Goal: Information Seeking & Learning: Find specific fact

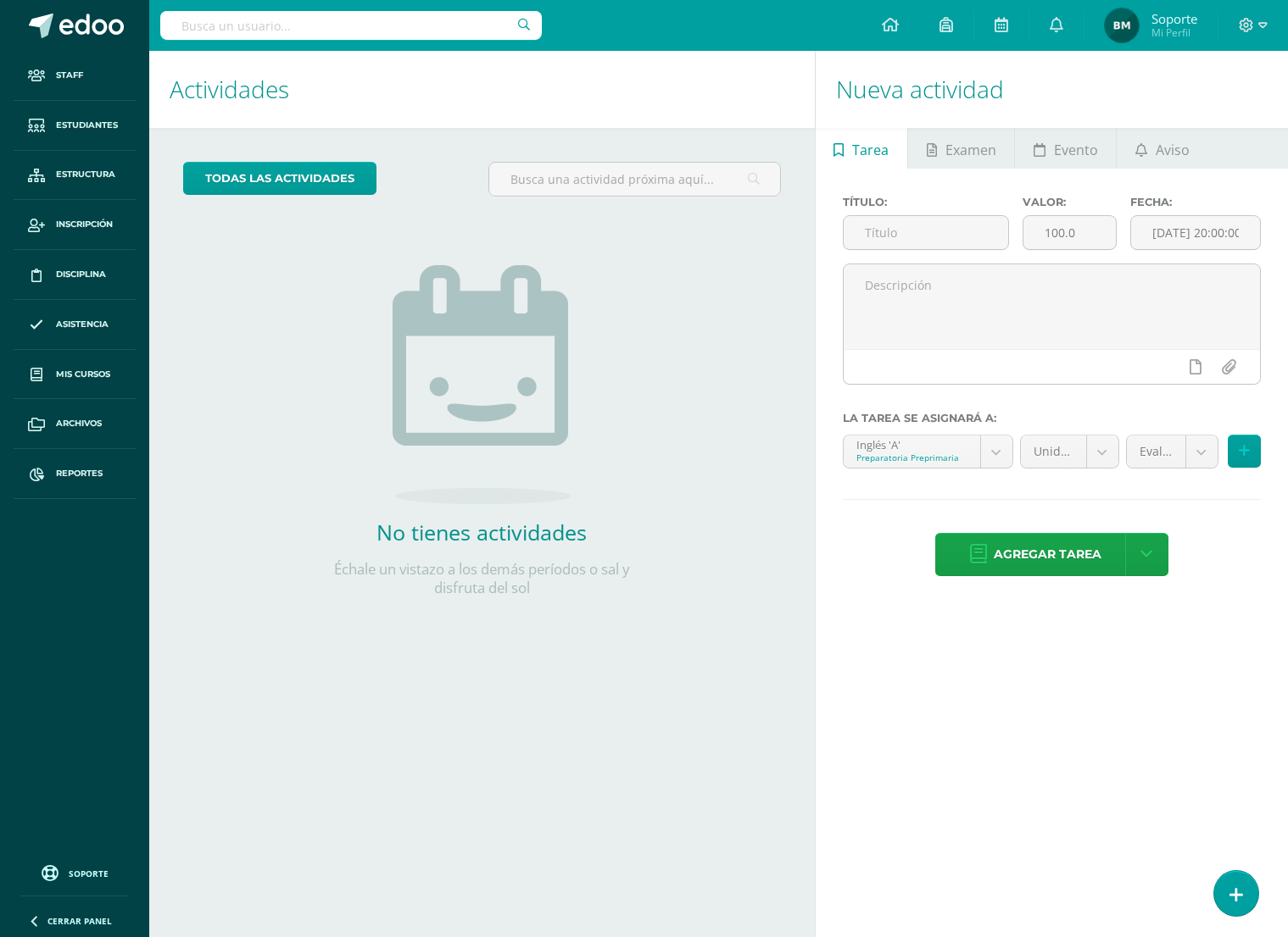
click at [378, 107] on h1 "Actividades" at bounding box center [481, 89] width 625 height 77
click at [91, 127] on span "Estudiantes" at bounding box center [87, 125] width 62 height 14
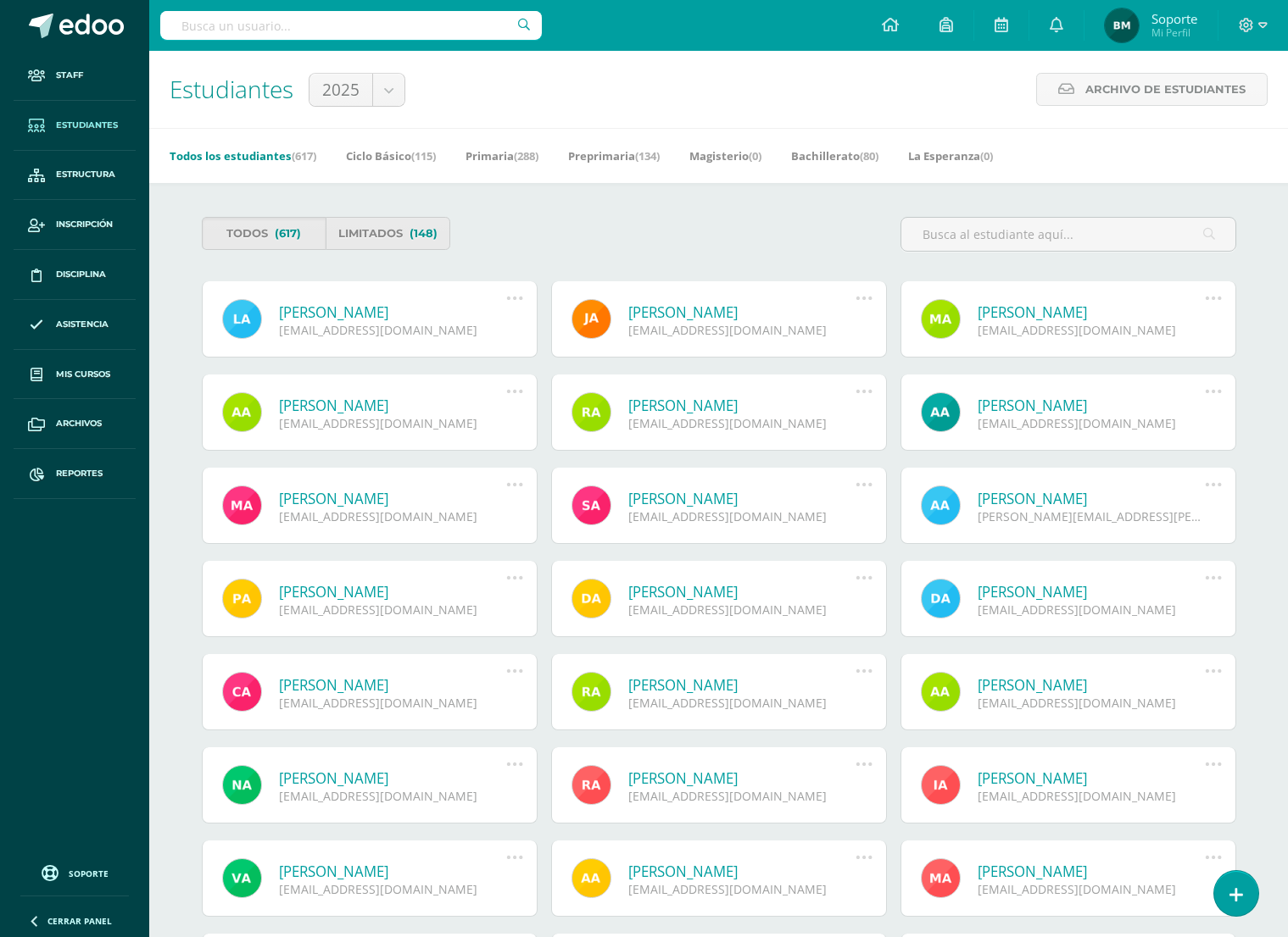
click at [335, 397] on link "Alexis Aguilar" at bounding box center [392, 405] width 228 height 20
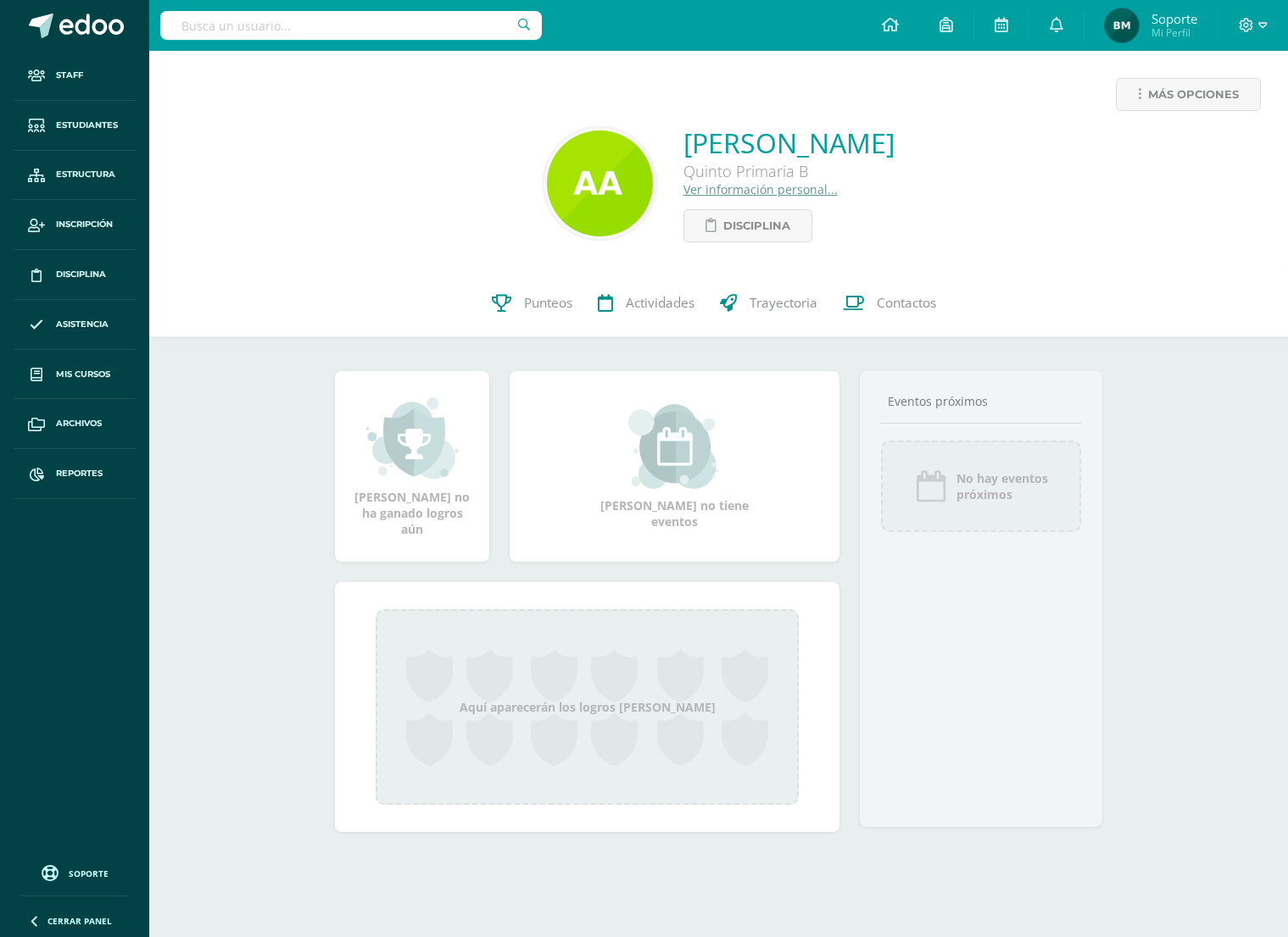
click at [831, 189] on link "Ver información personal..." at bounding box center [760, 189] width 154 height 16
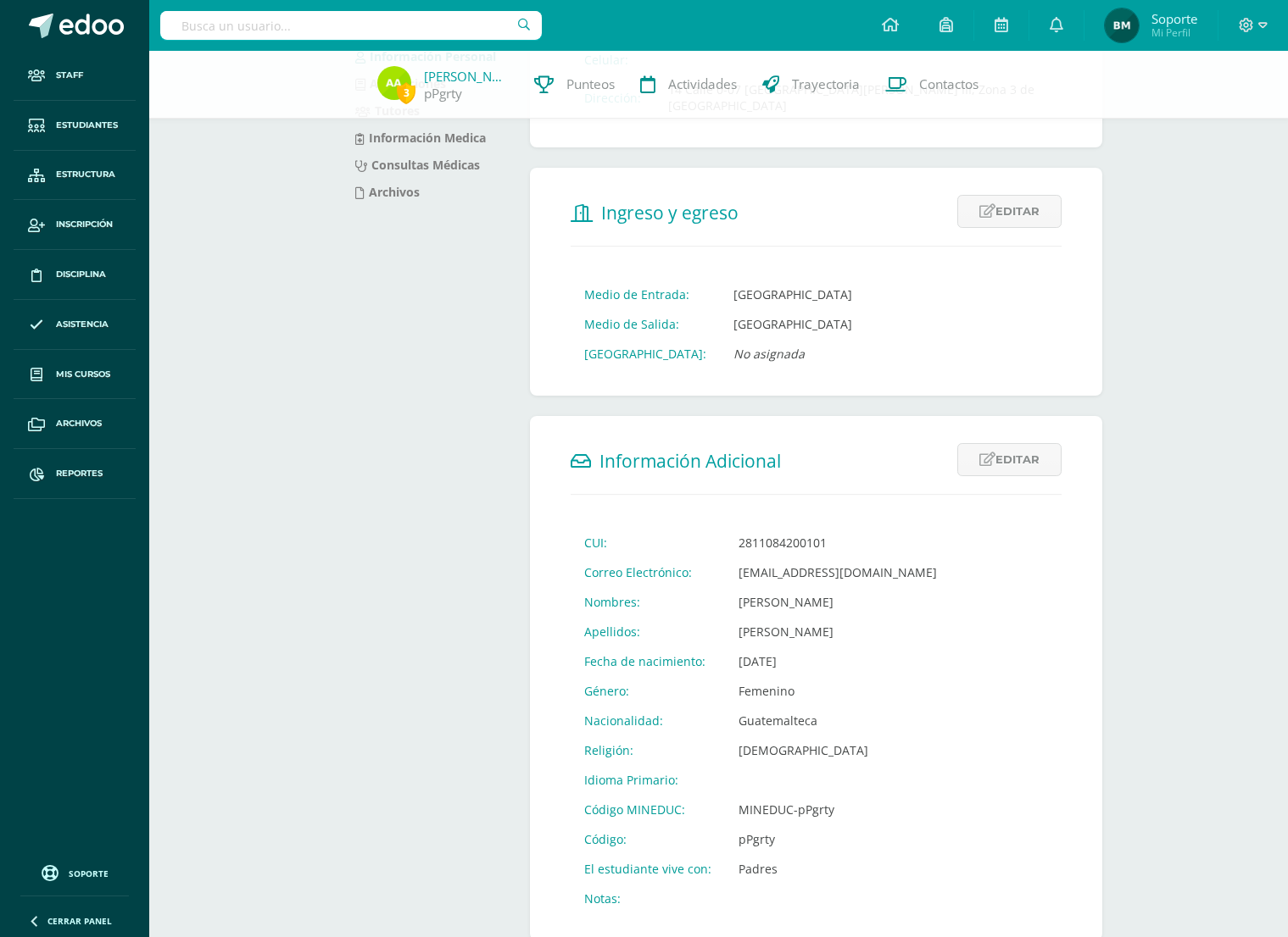
scroll to position [285, 0]
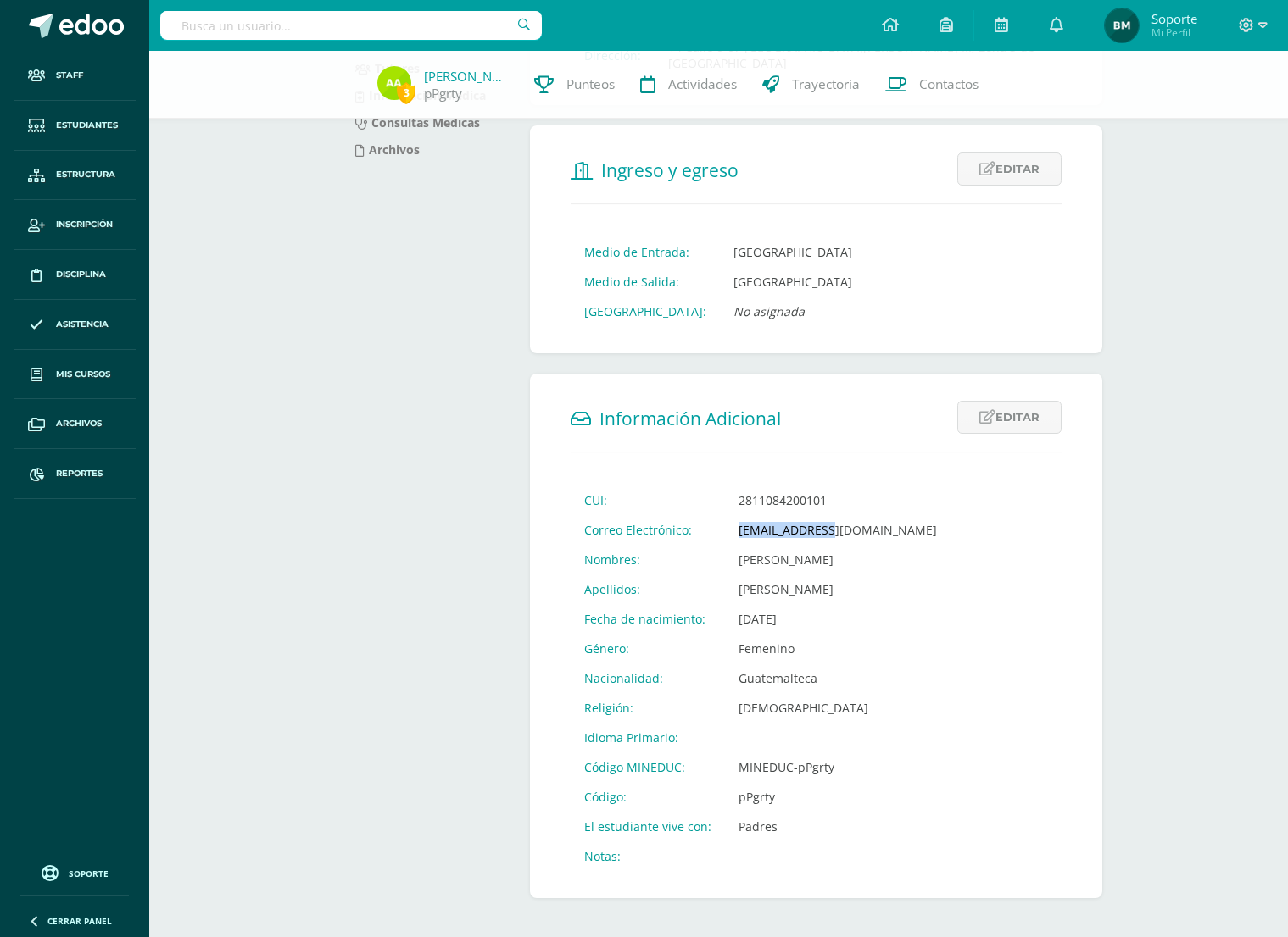
drag, startPoint x: 837, startPoint y: 511, endPoint x: 718, endPoint y: 510, distance: 119.0
click at [718, 515] on tr "Correo Electrónico: ppgrty@edoo.io" at bounding box center [760, 530] width 379 height 30
copy tr "Correo Electrónico: ppgrty@edoo.io"
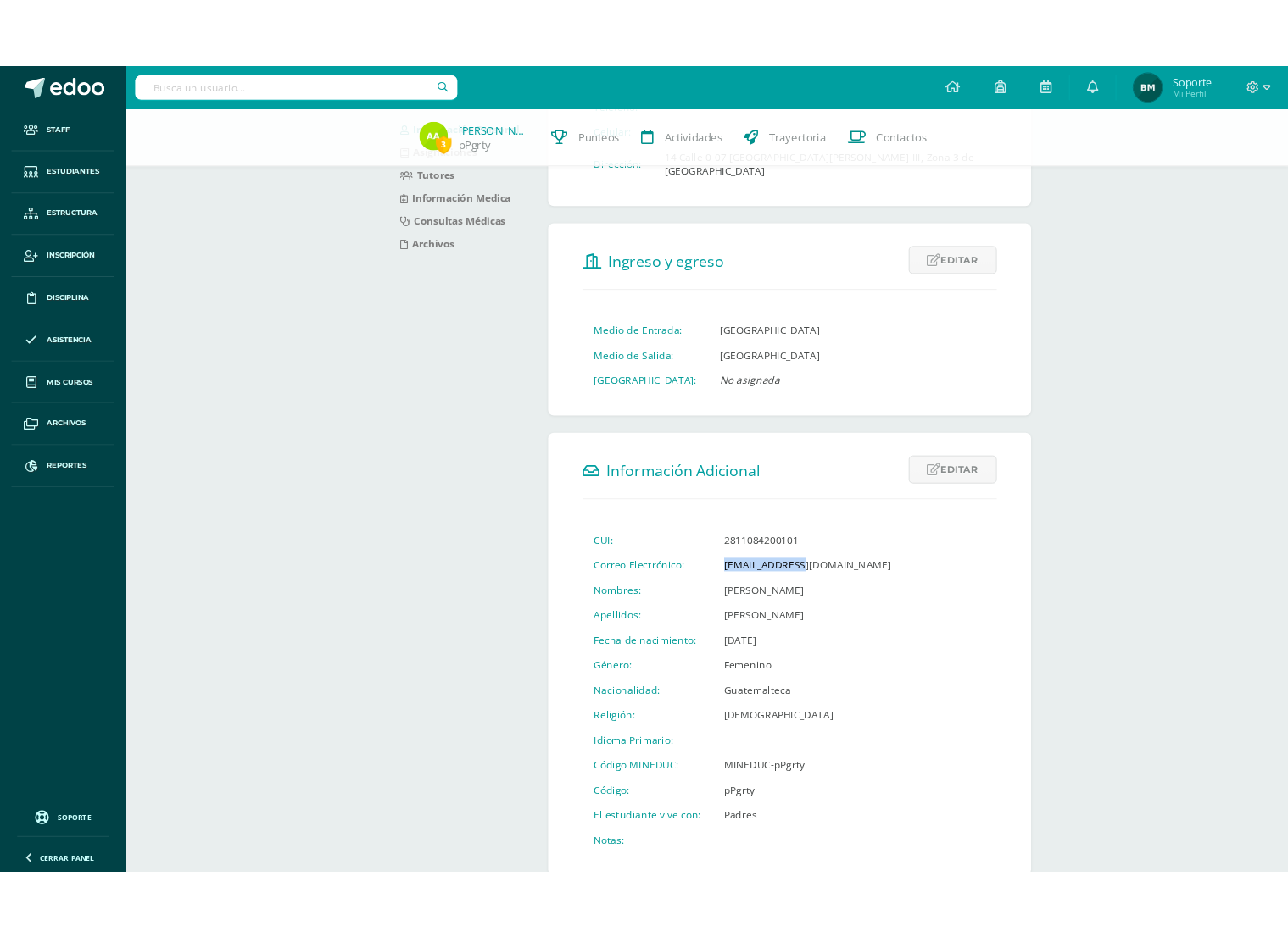
scroll to position [268, 0]
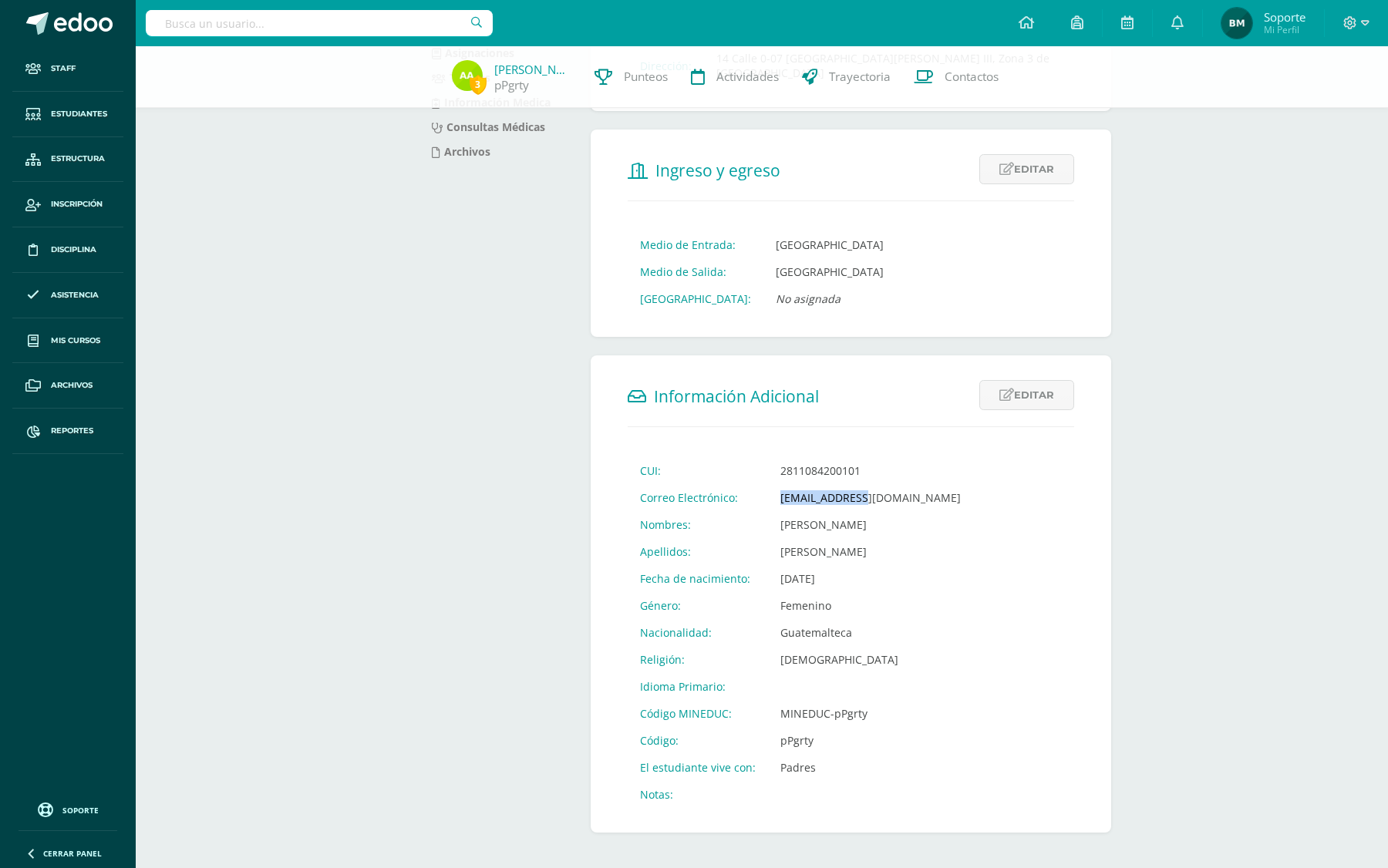
click at [807, 457] on td "2811084200101" at bounding box center [871, 470] width 205 height 27
copy td "2811084200101"
click at [785, 730] on td "pPgrty" at bounding box center [871, 740] width 205 height 27
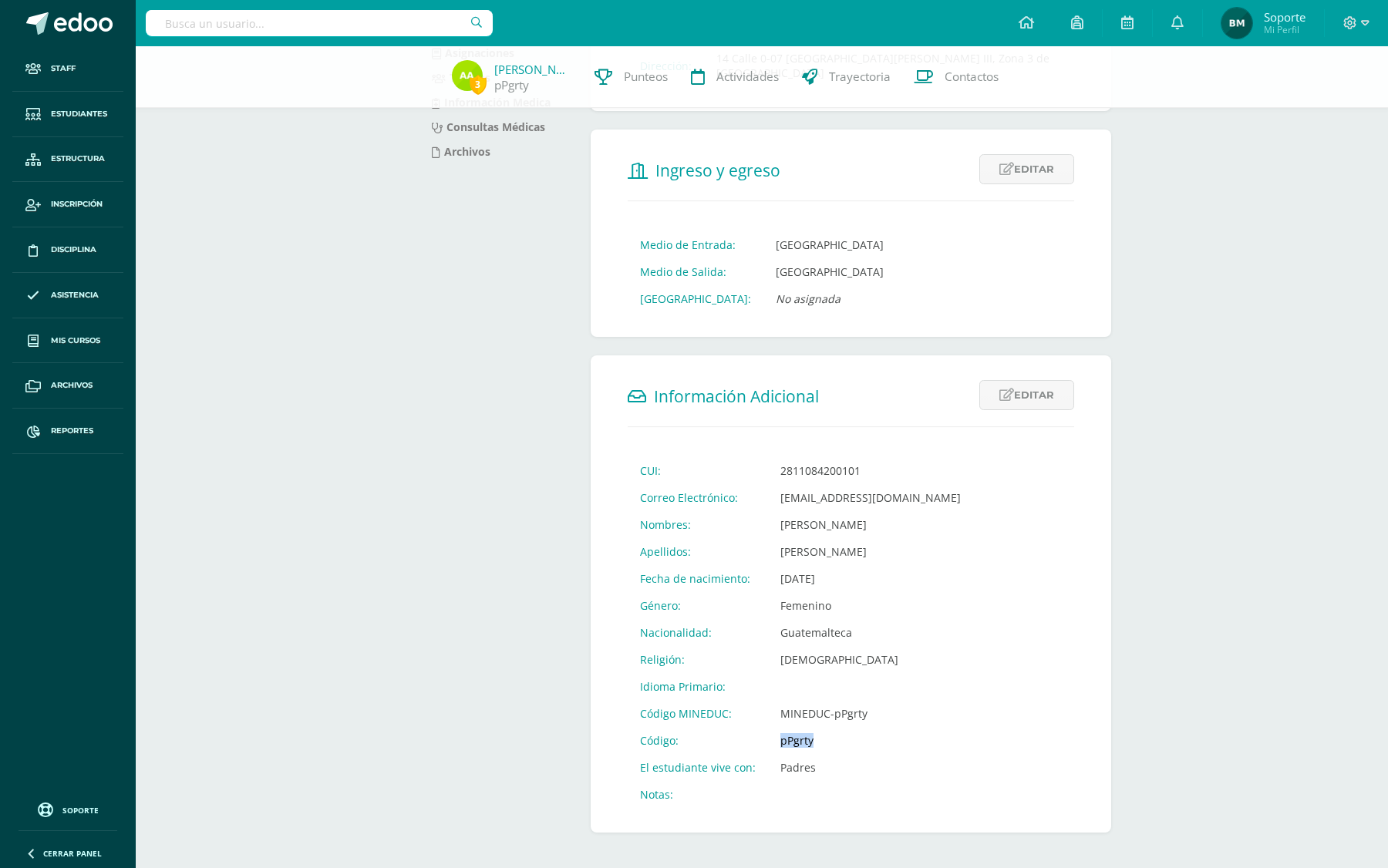
copy td "pPgrty"
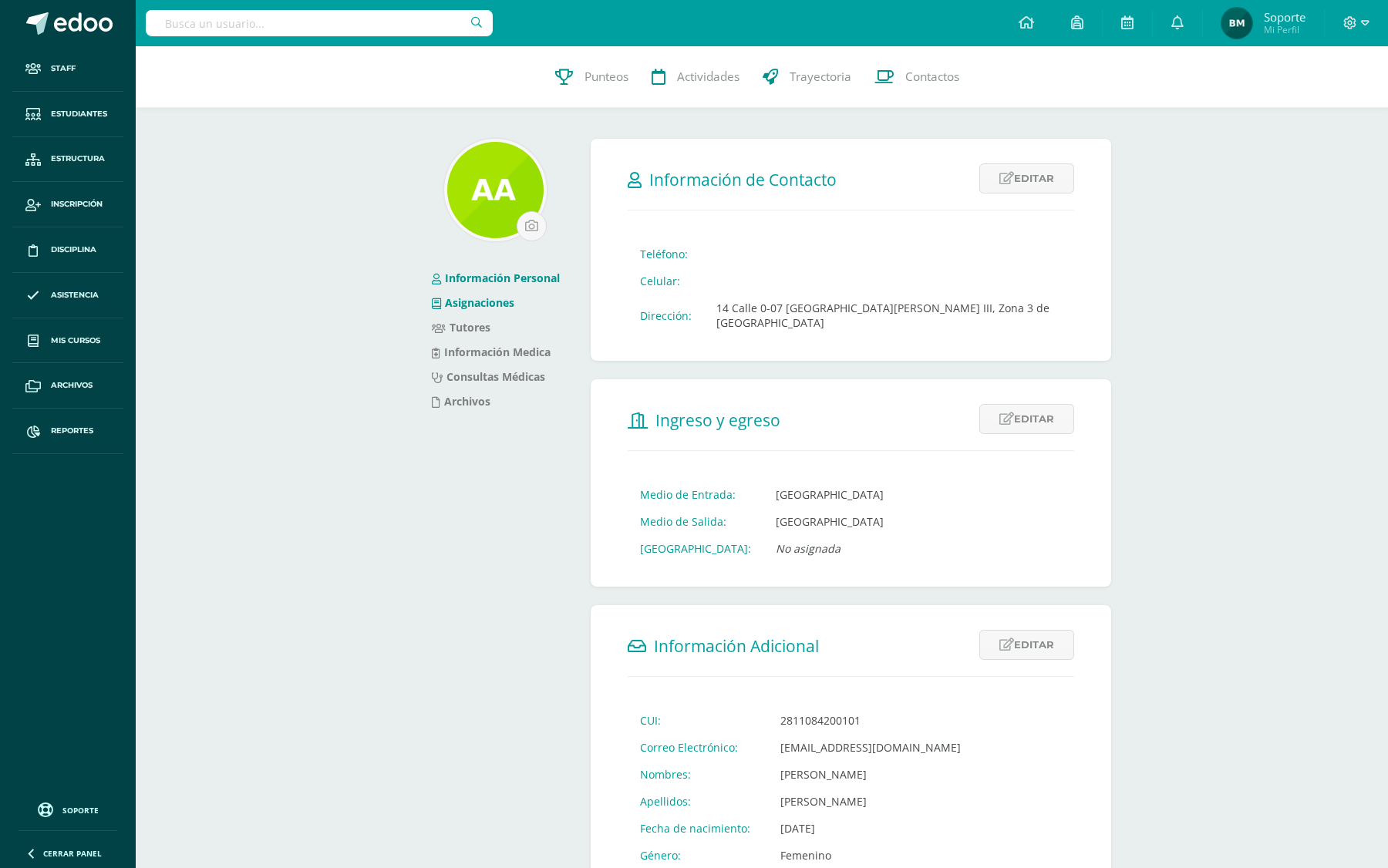
click at [479, 298] on link "Asignaciones" at bounding box center [473, 302] width 83 height 15
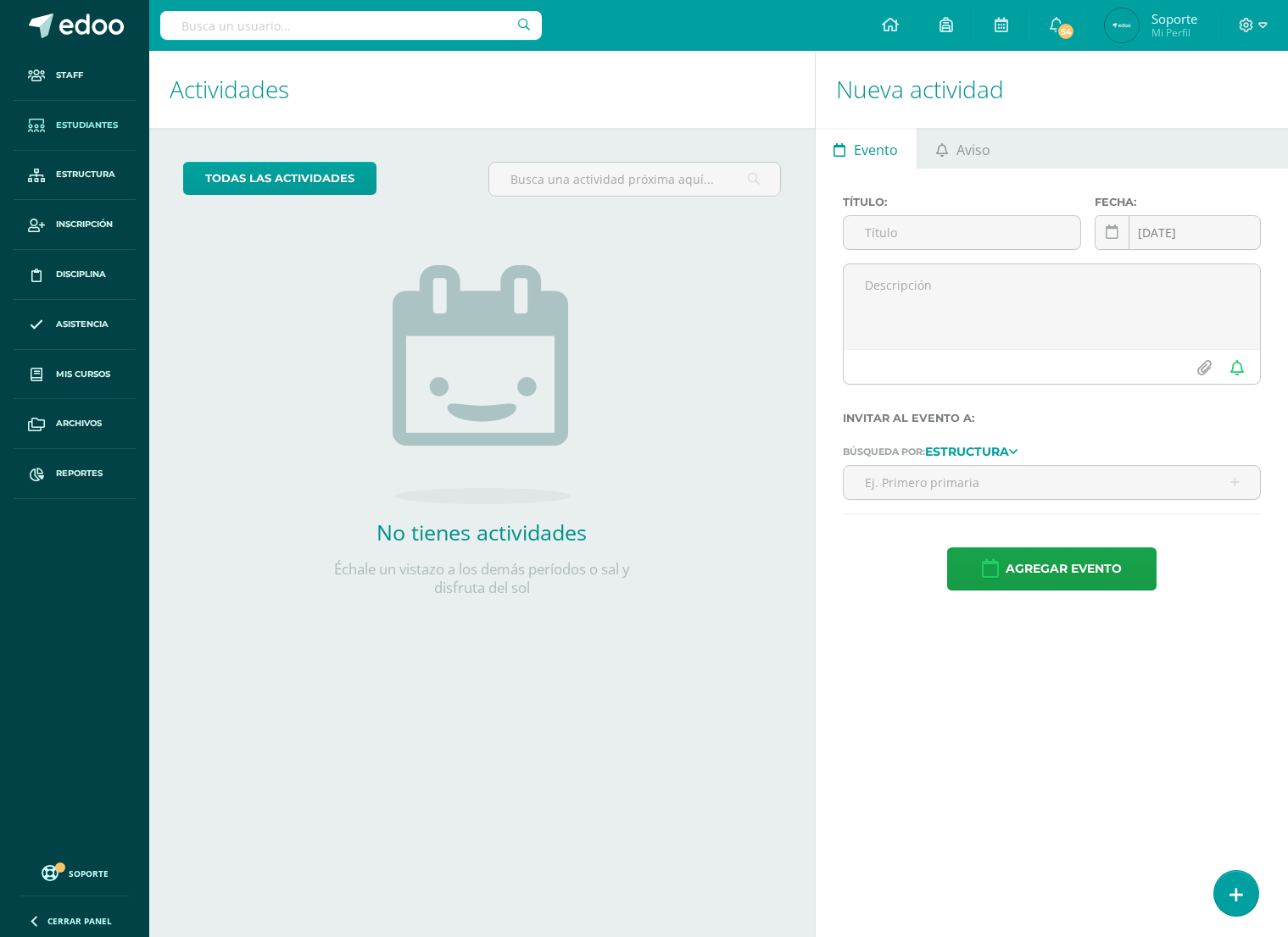
click at [89, 132] on span "Estudiantes" at bounding box center [87, 125] width 62 height 14
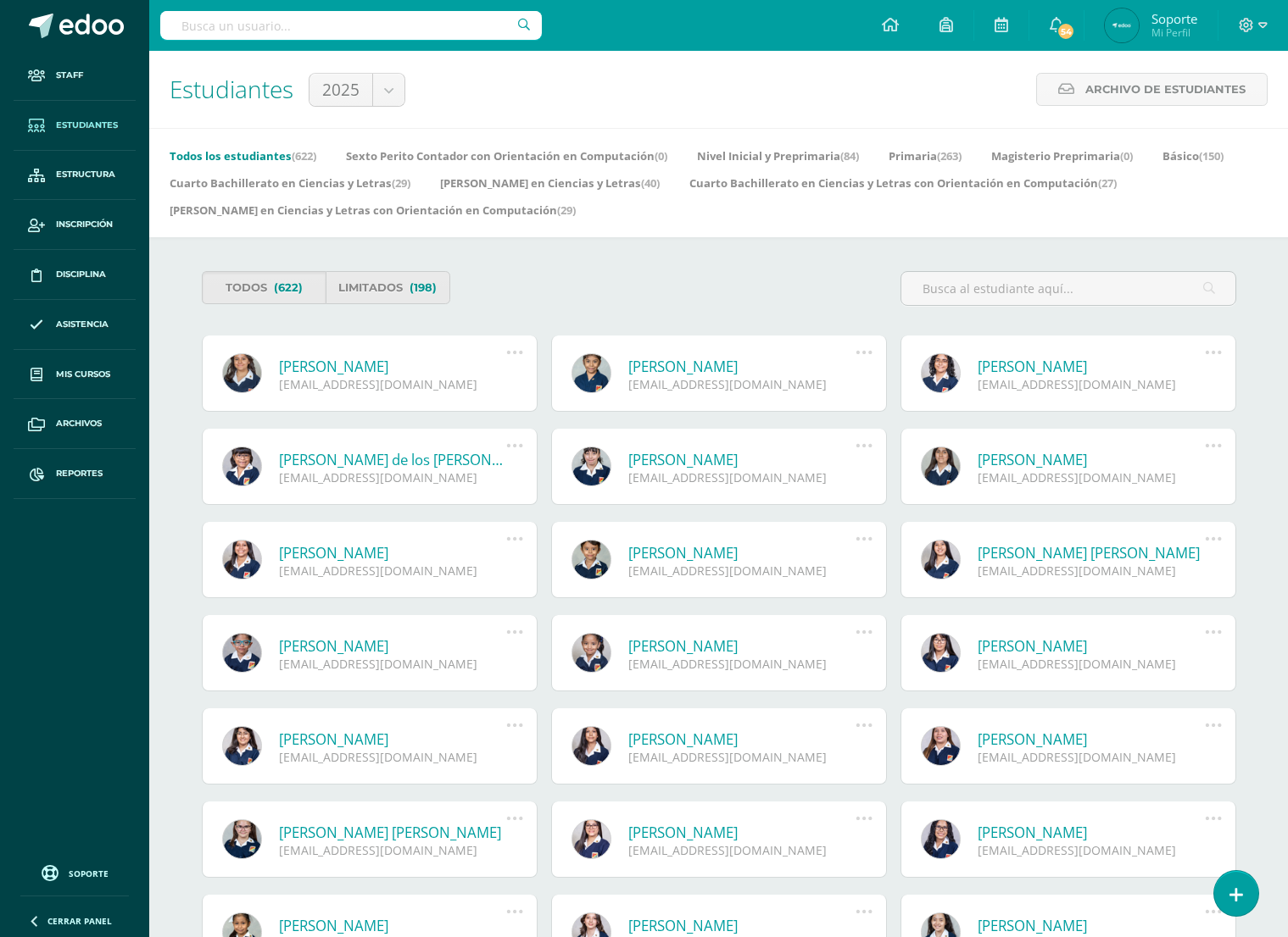
click at [365, 364] on link "[PERSON_NAME]" at bounding box center [392, 367] width 228 height 20
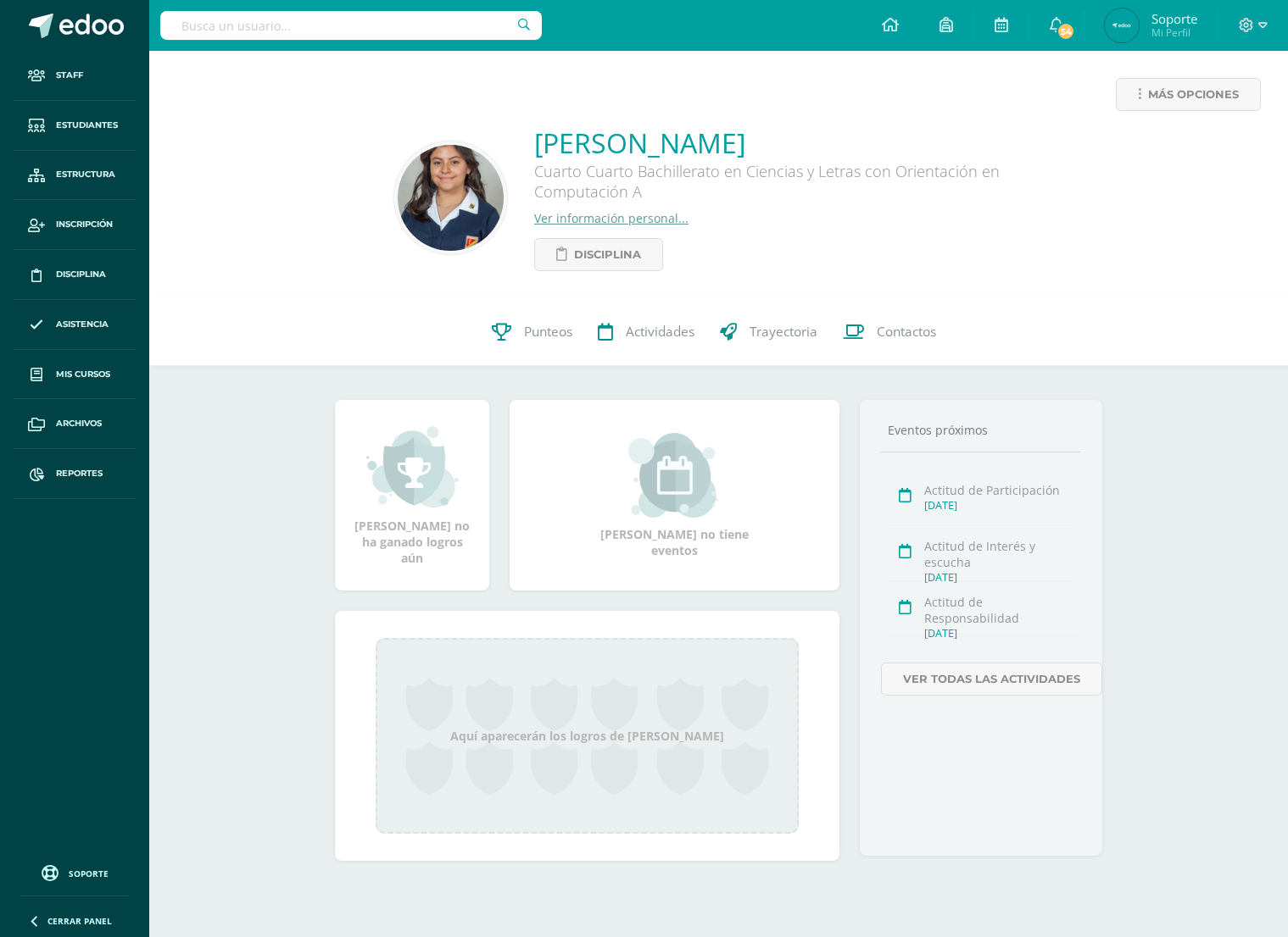
click at [626, 217] on link "Ver información personal..." at bounding box center [611, 218] width 154 height 16
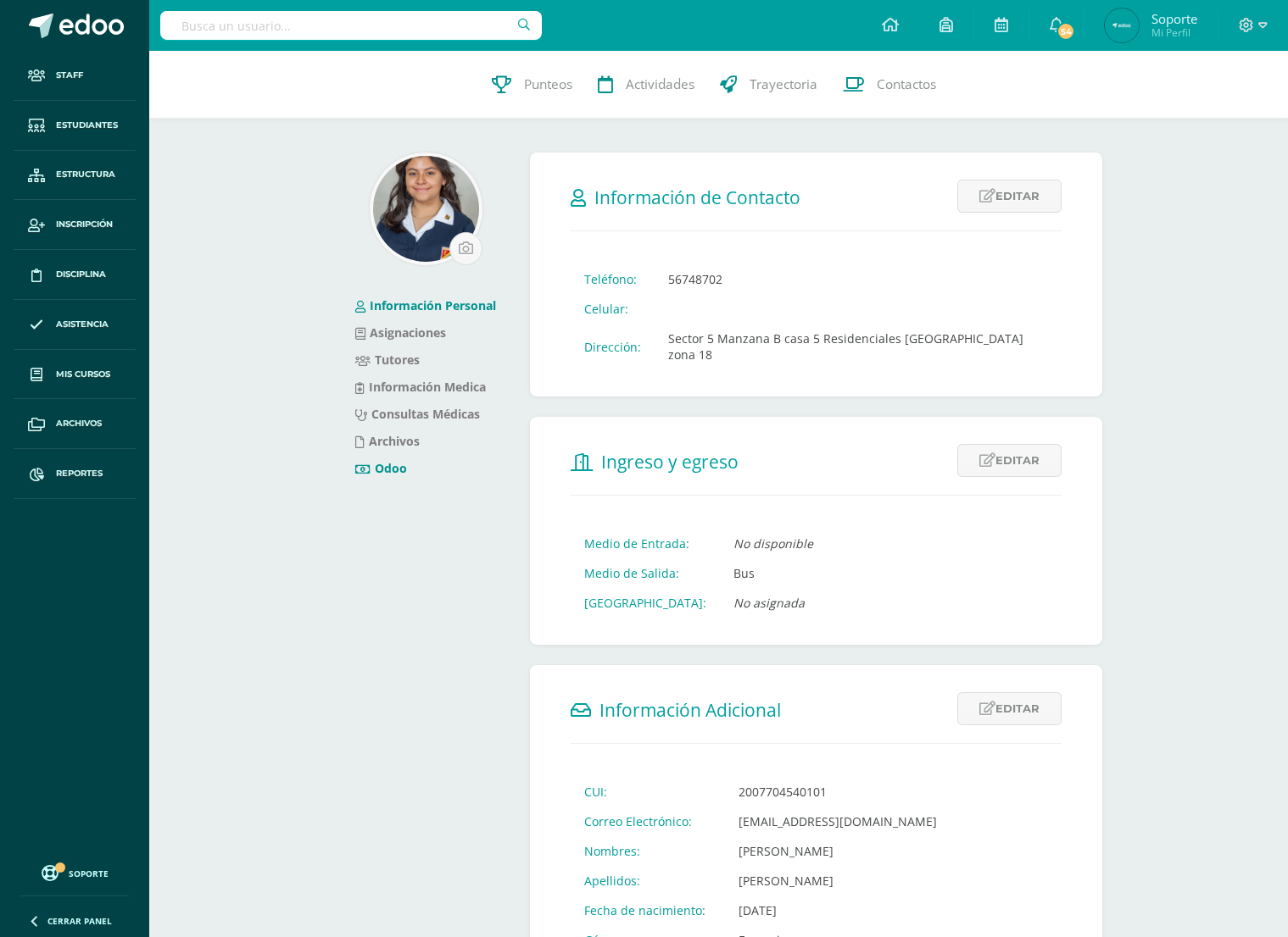
click at [392, 468] on link "Odoo" at bounding box center [380, 468] width 51 height 16
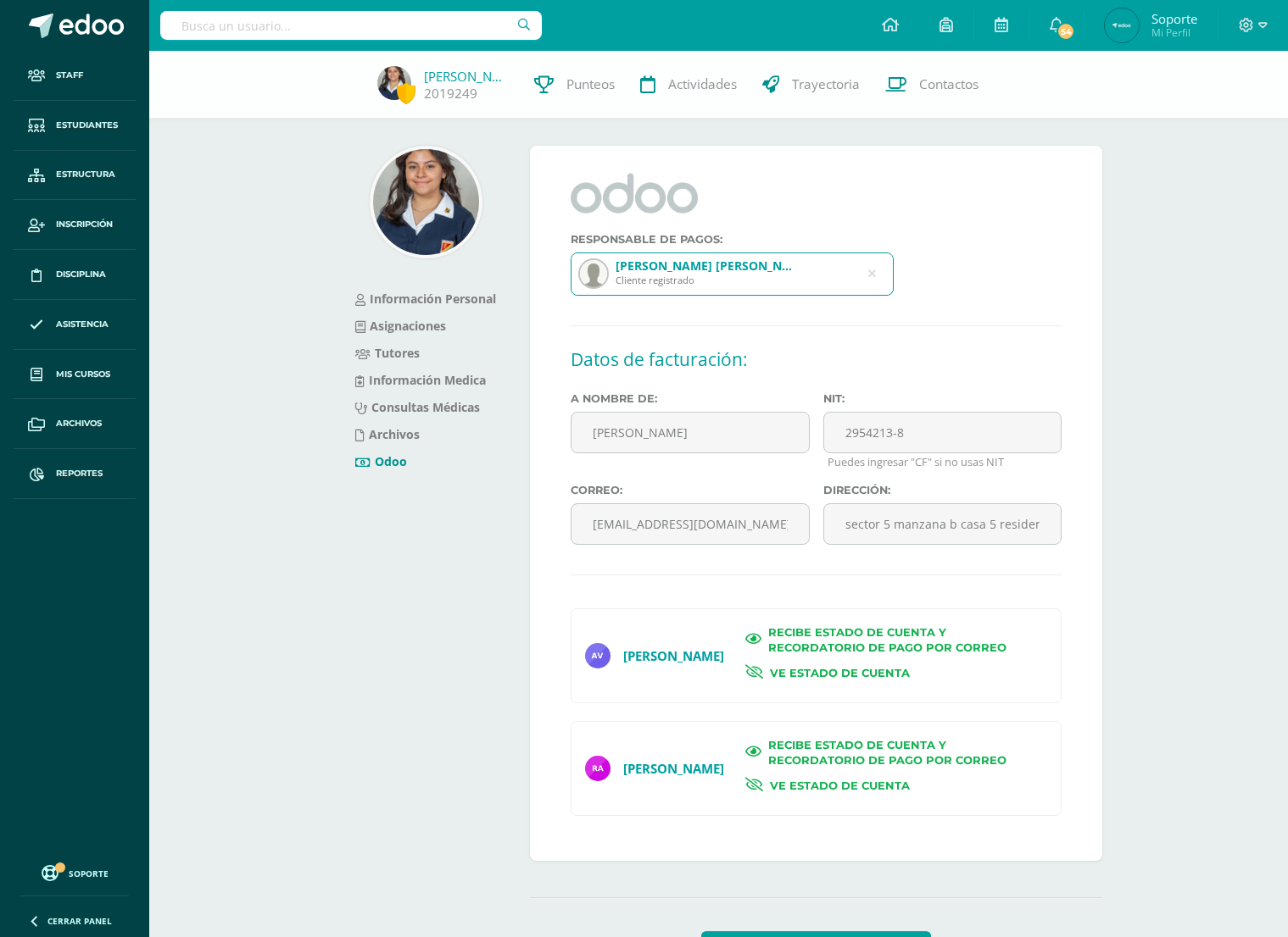
scroll to position [32, 0]
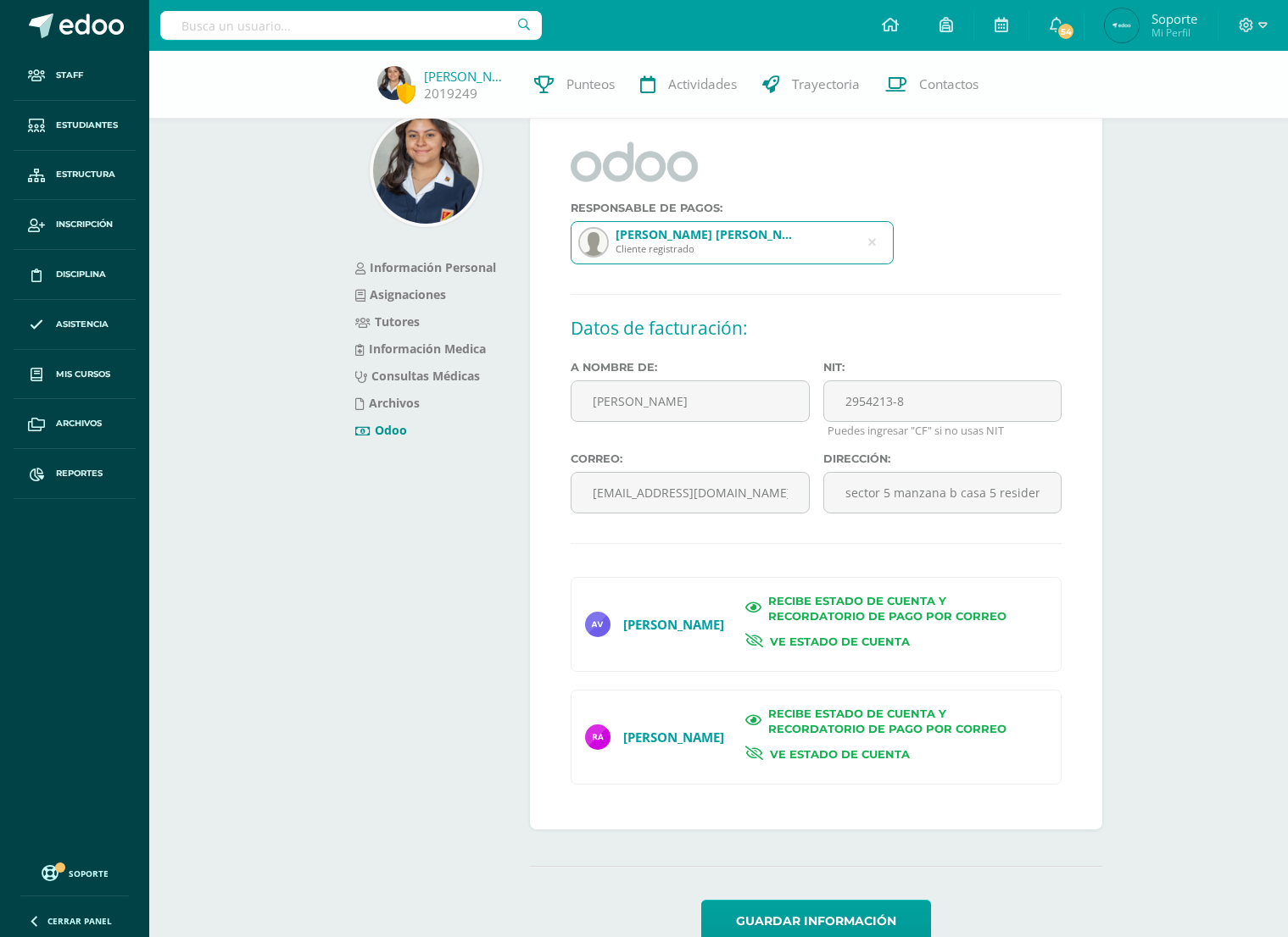
click at [683, 330] on h2 "Datos de facturación:" at bounding box center [816, 328] width 491 height 33
click at [89, 478] on span "Reportes" at bounding box center [79, 473] width 47 height 14
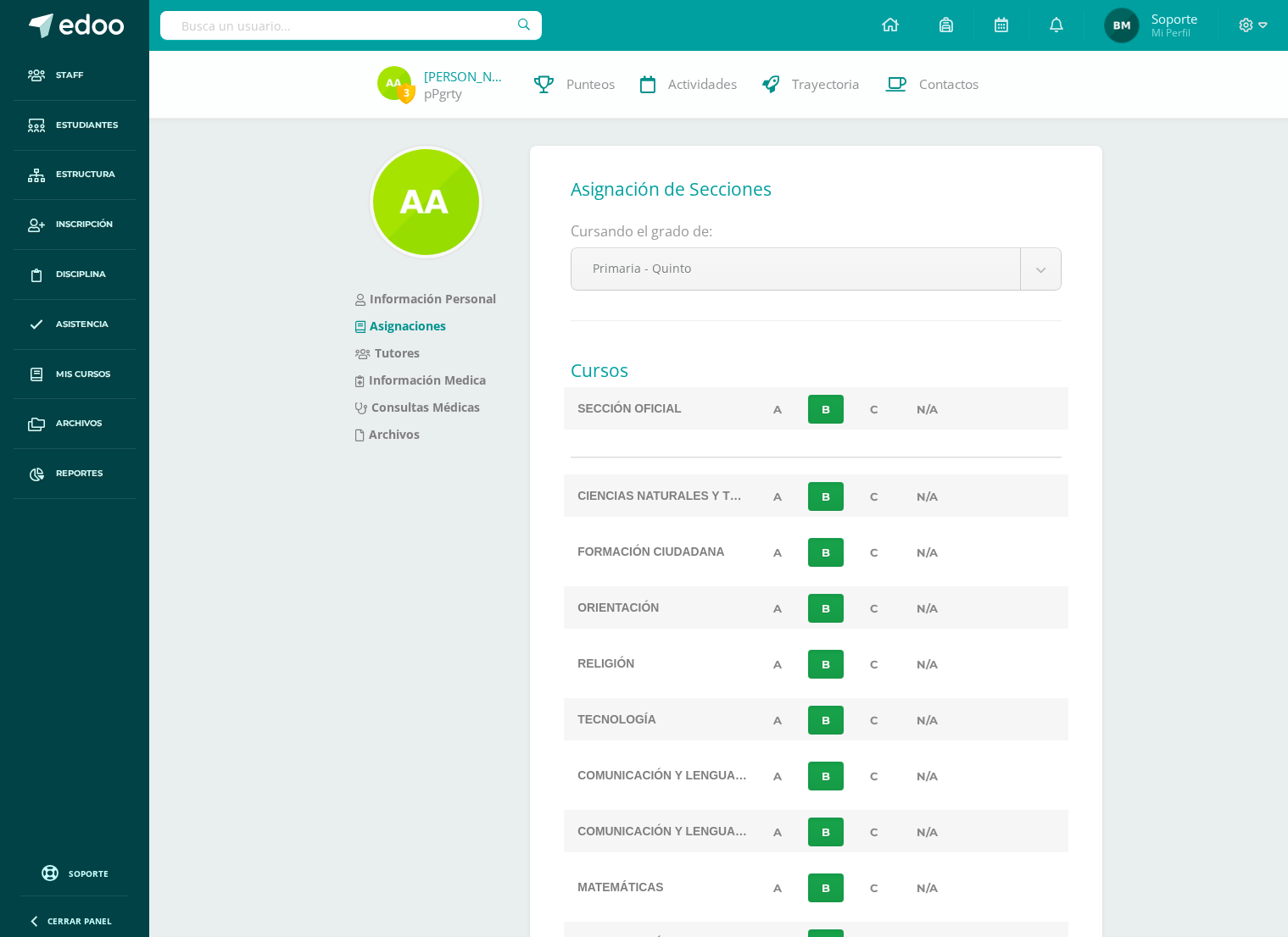
click at [181, 459] on div "3 [PERSON_NAME] pPgrty Punteos Actividades Trayectoria Contactos Información Pe…" at bounding box center [718, 746] width 1138 height 1391
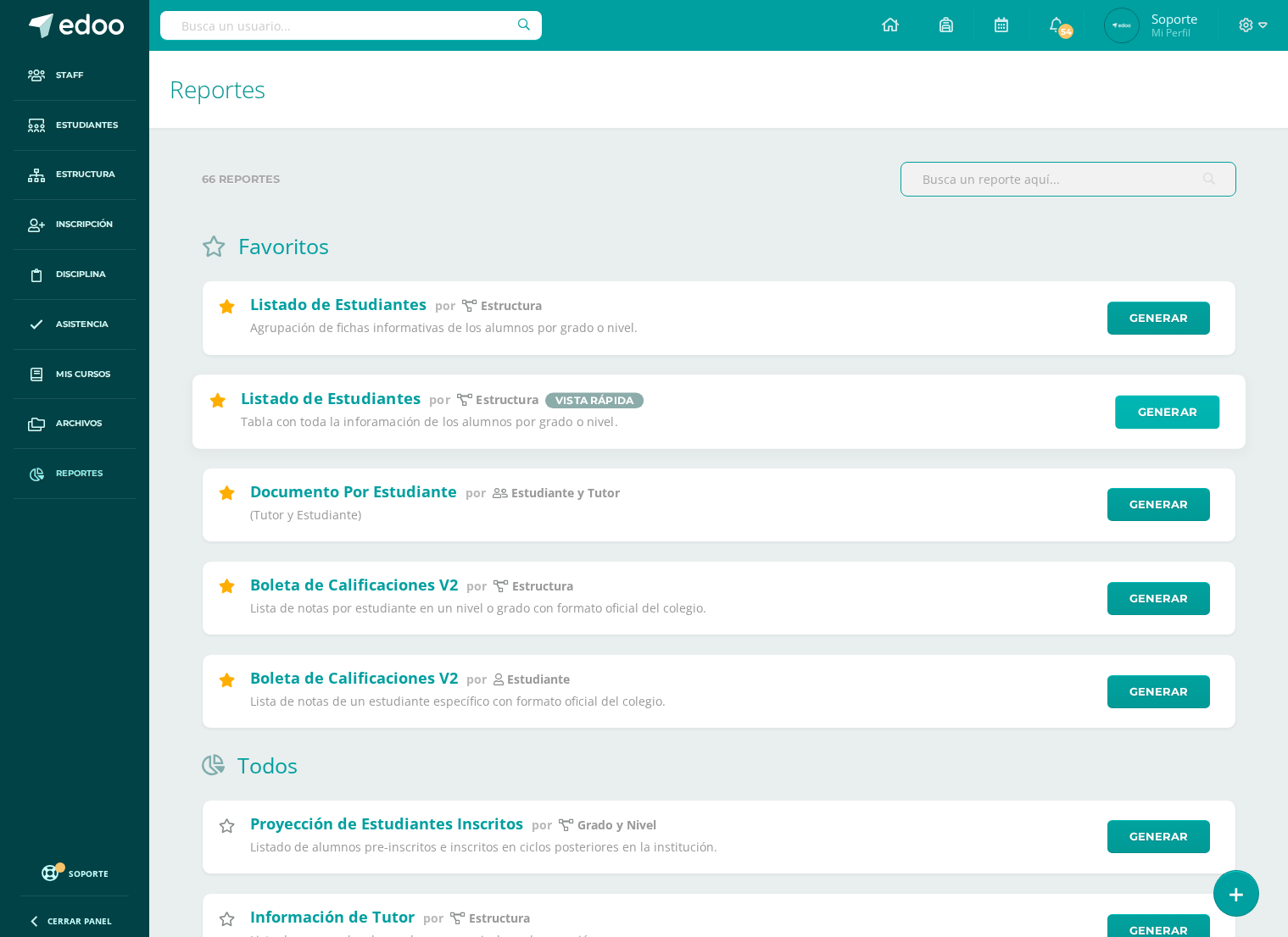
click at [1125, 421] on link "Generar" at bounding box center [1167, 412] width 105 height 34
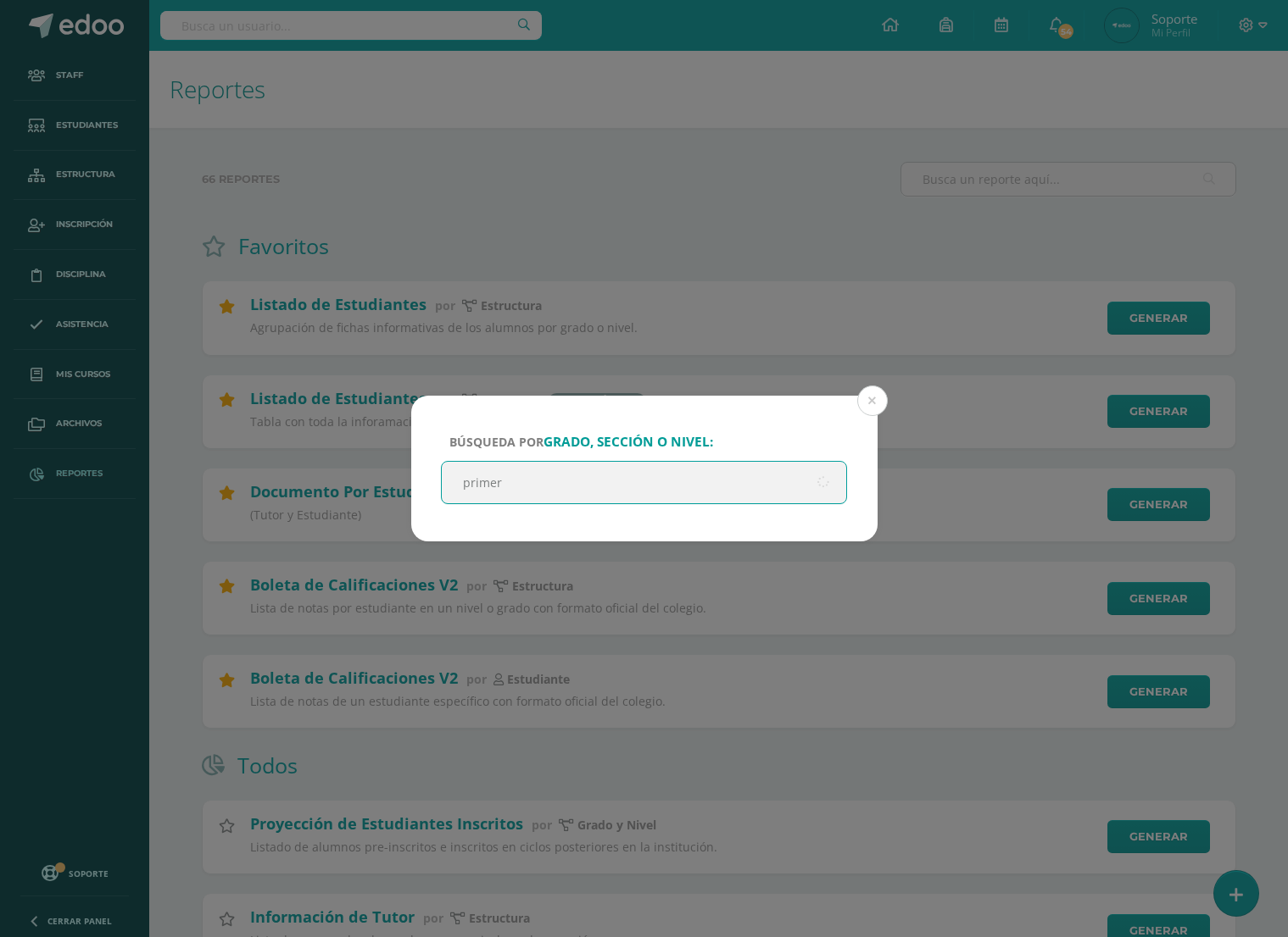
type input "primero"
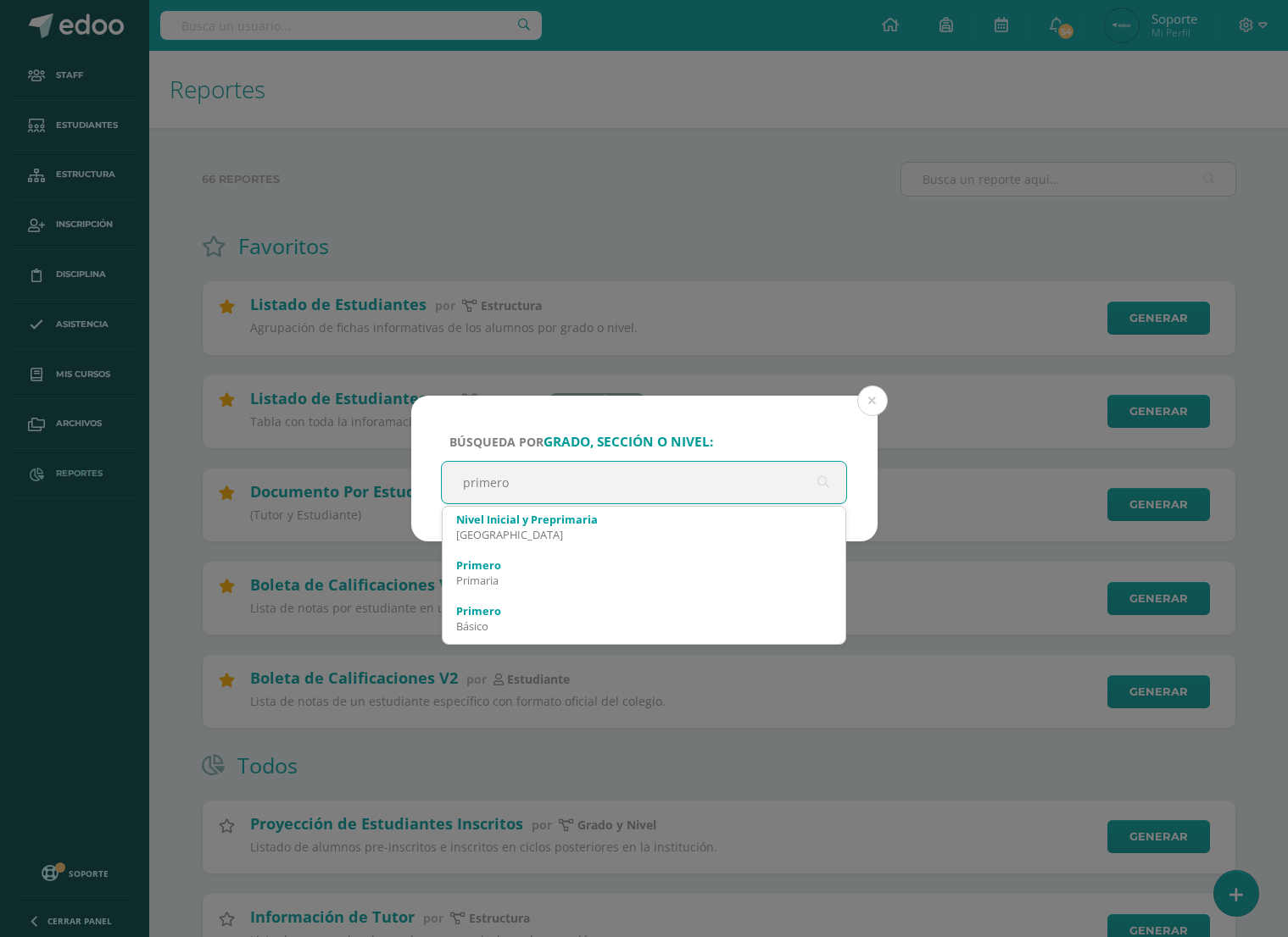
scroll to position [97, 0]
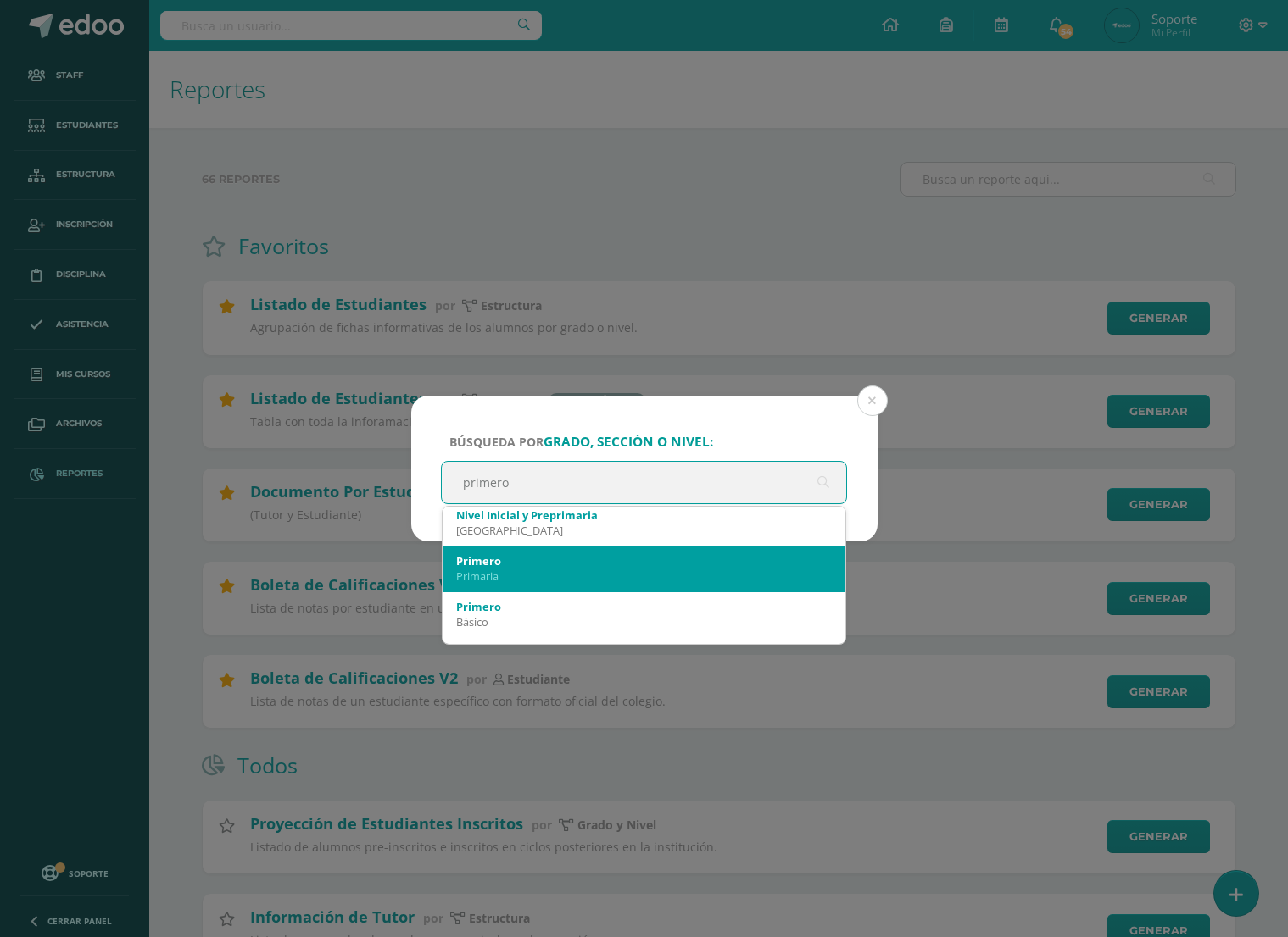
click at [523, 569] on div "Primaria" at bounding box center [644, 576] width 377 height 15
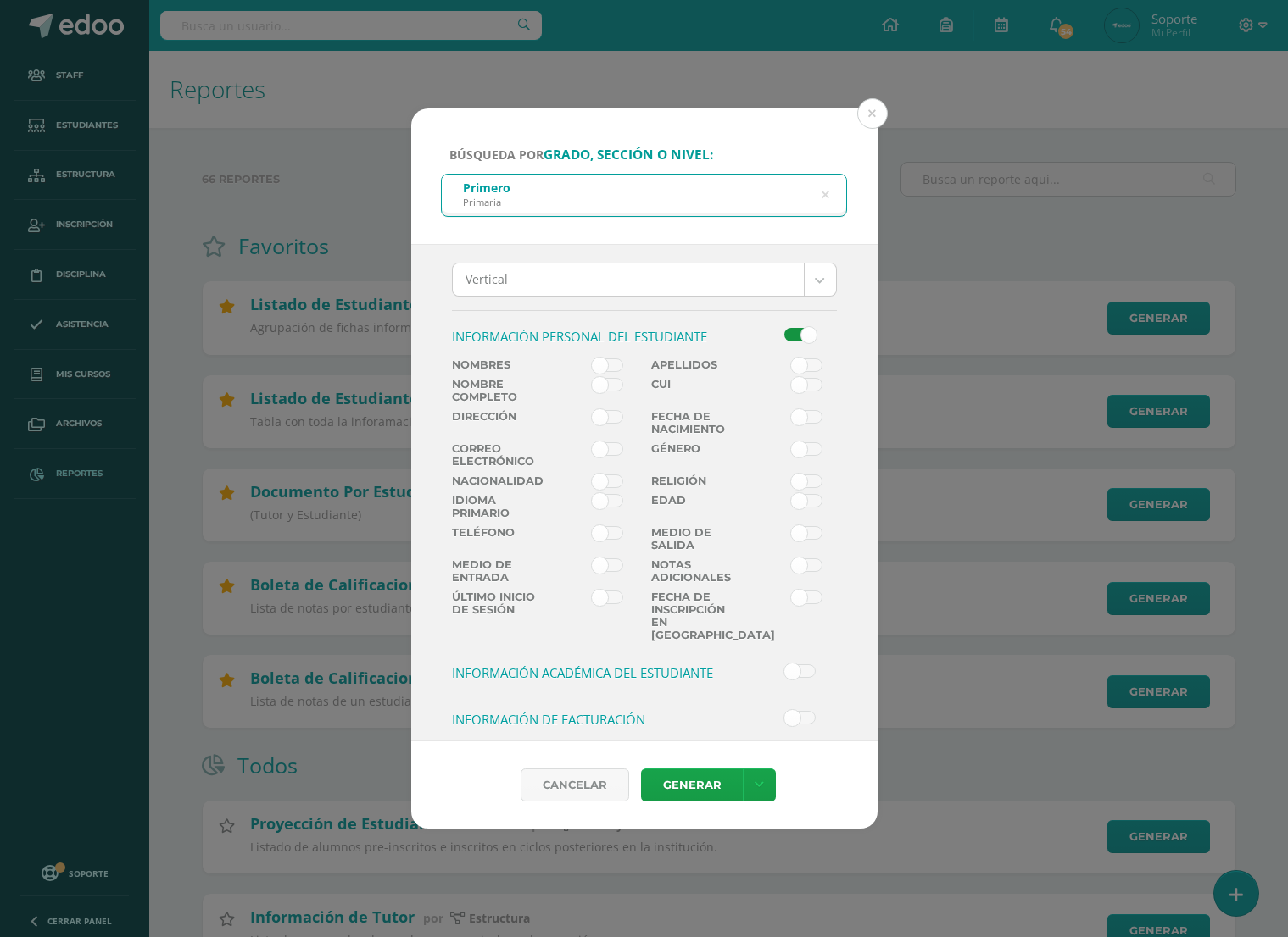
scroll to position [368, 0]
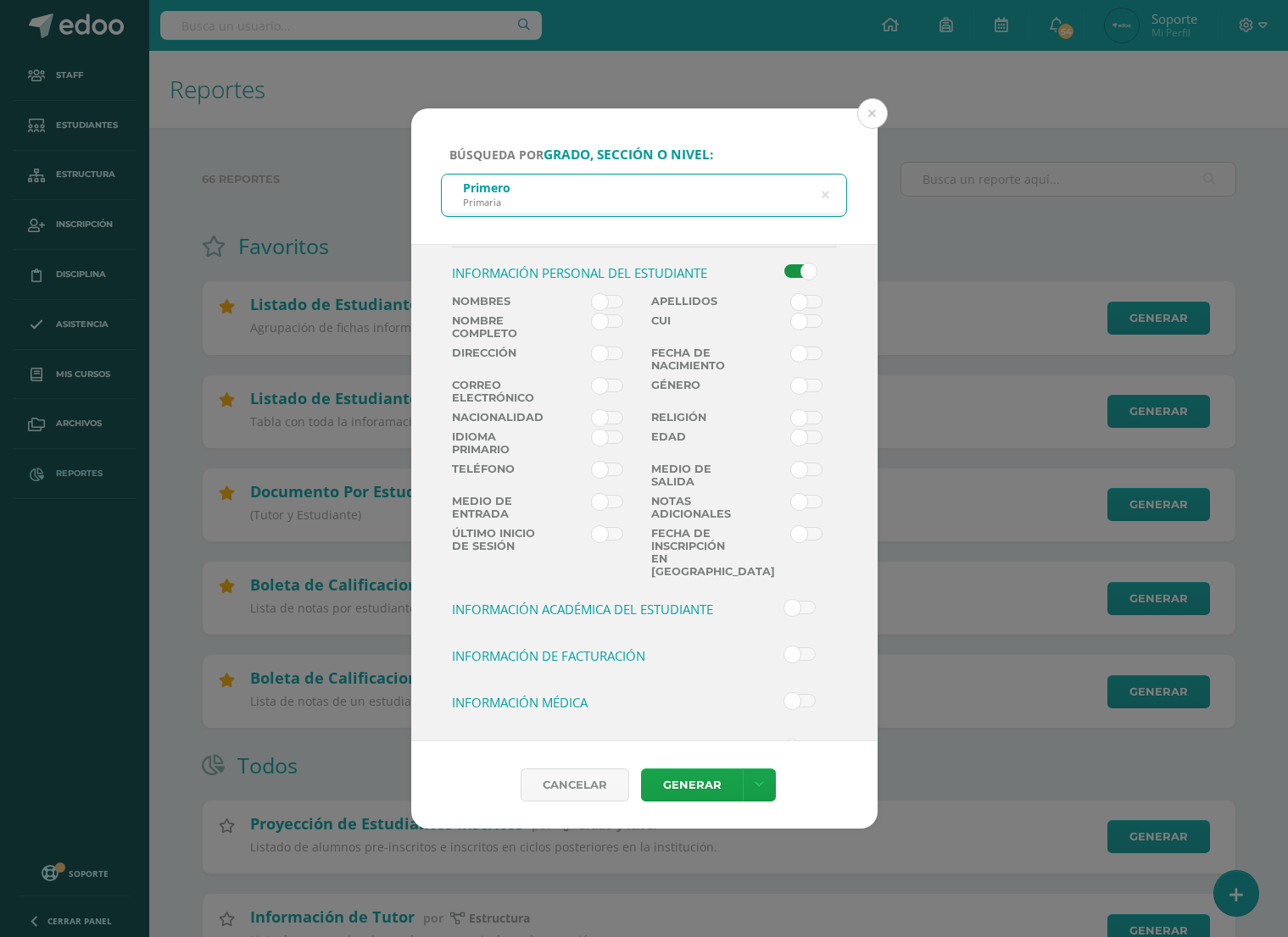
click at [616, 305] on span at bounding box center [607, 301] width 32 height 14
click at [0, 0] on input "checkbox" at bounding box center [0, 0] width 0 height 0
click at [801, 303] on span at bounding box center [807, 301] width 32 height 14
click at [0, 0] on input "checkbox" at bounding box center [0, 0] width 0 height 0
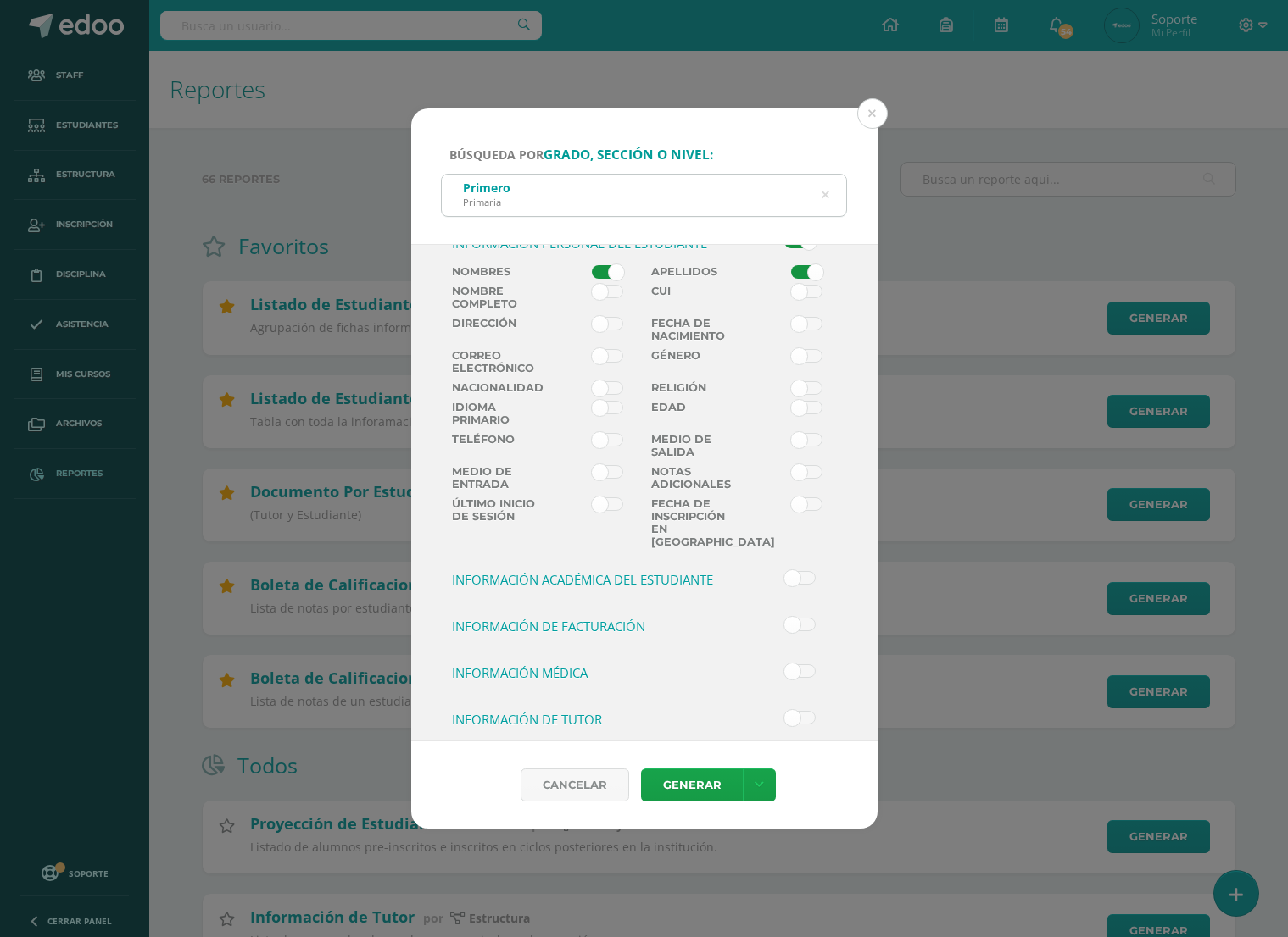
scroll to position [408, 0]
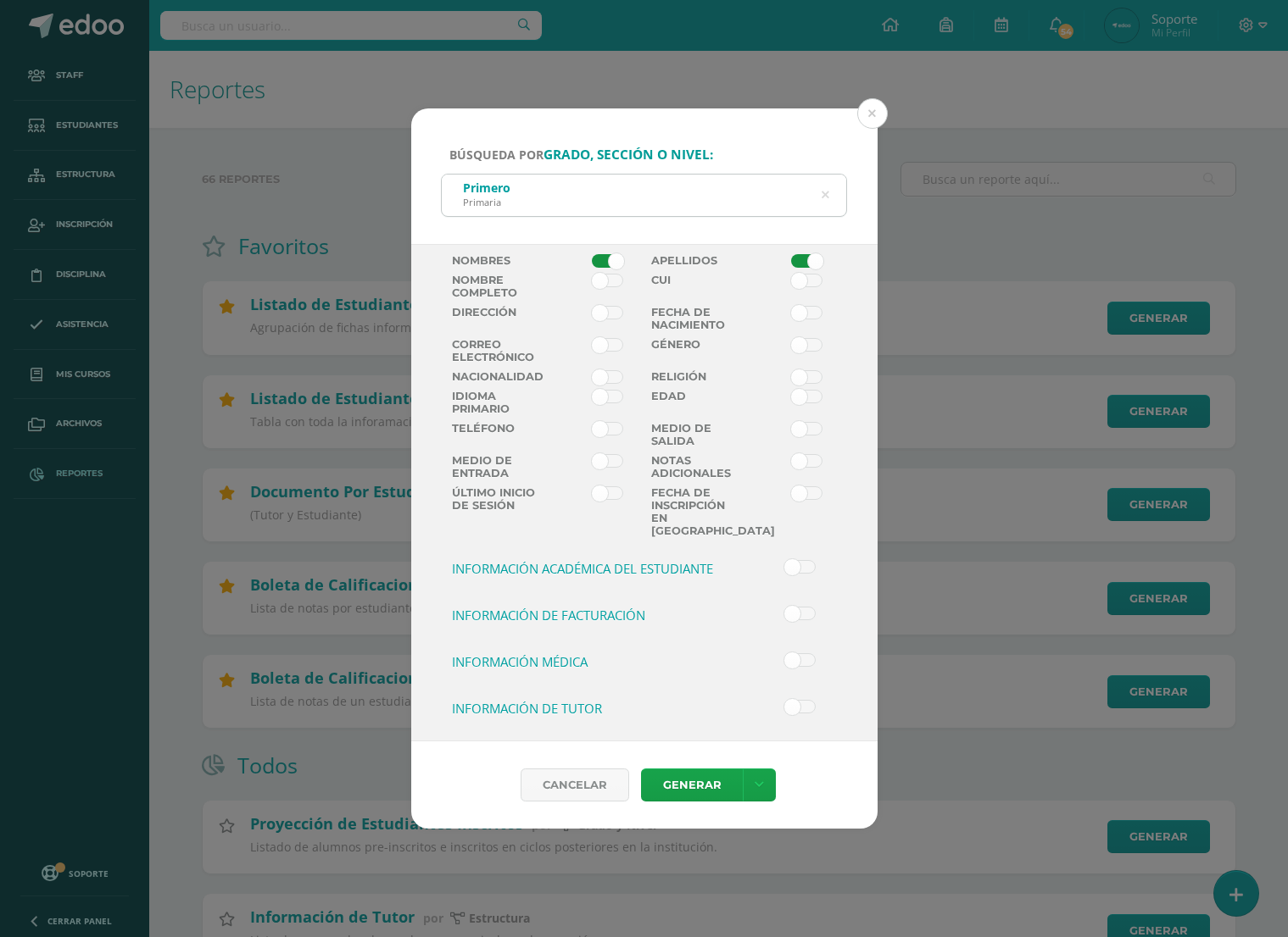
click at [609, 349] on span at bounding box center [607, 344] width 32 height 14
click at [0, 0] on input "checkbox" at bounding box center [0, 0] width 0 height 0
click at [802, 276] on span at bounding box center [807, 280] width 32 height 14
click at [0, 0] on input "checkbox" at bounding box center [0, 0] width 0 height 0
click at [616, 306] on label at bounding box center [594, 290] width 100 height 32
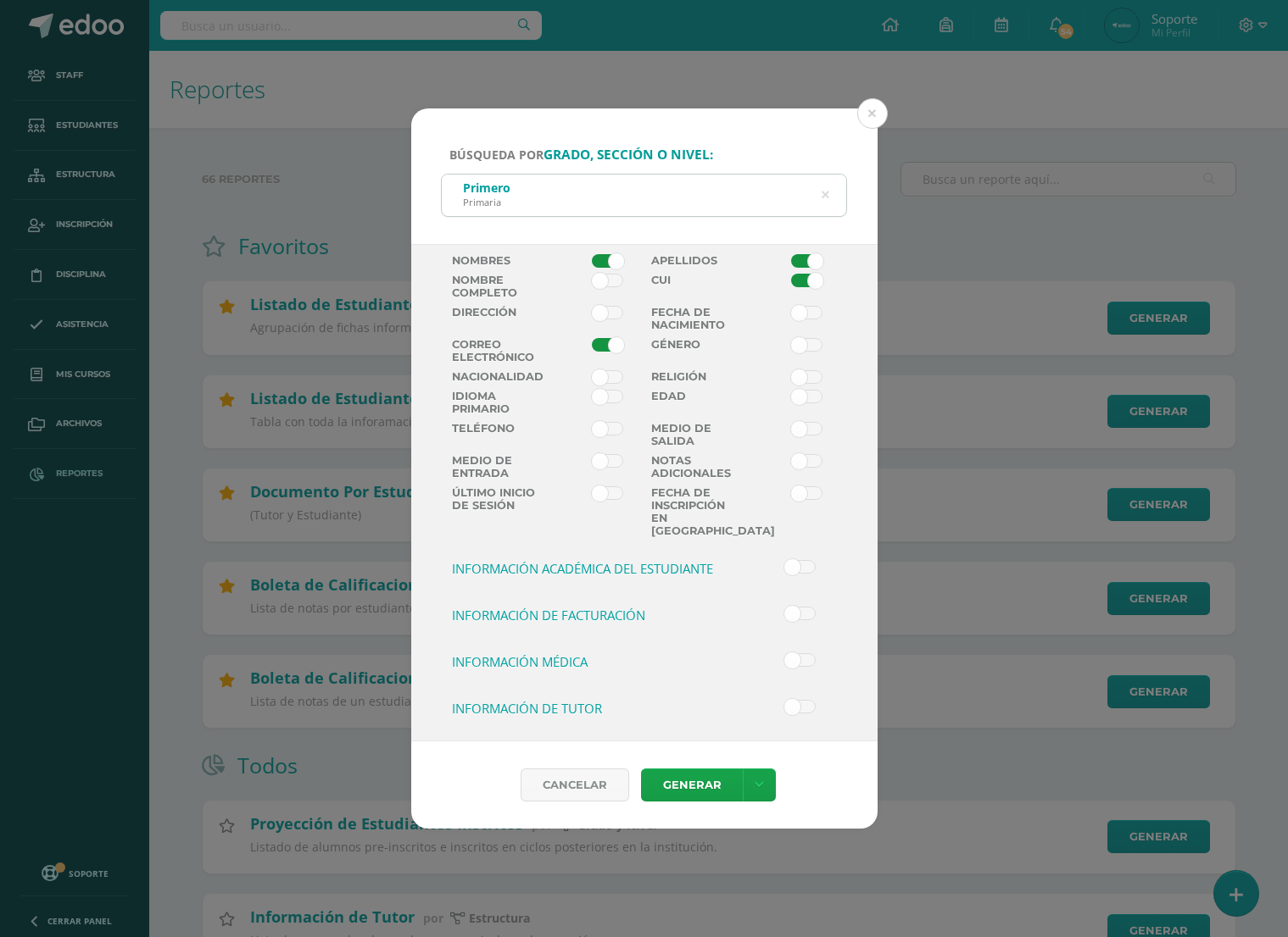
click at [0, 0] on input "checkbox" at bounding box center [0, 0] width 0 height 0
click at [808, 567] on span at bounding box center [799, 567] width 32 height 14
click at [0, 0] on input "checkbox" at bounding box center [0, 0] width 0 height 0
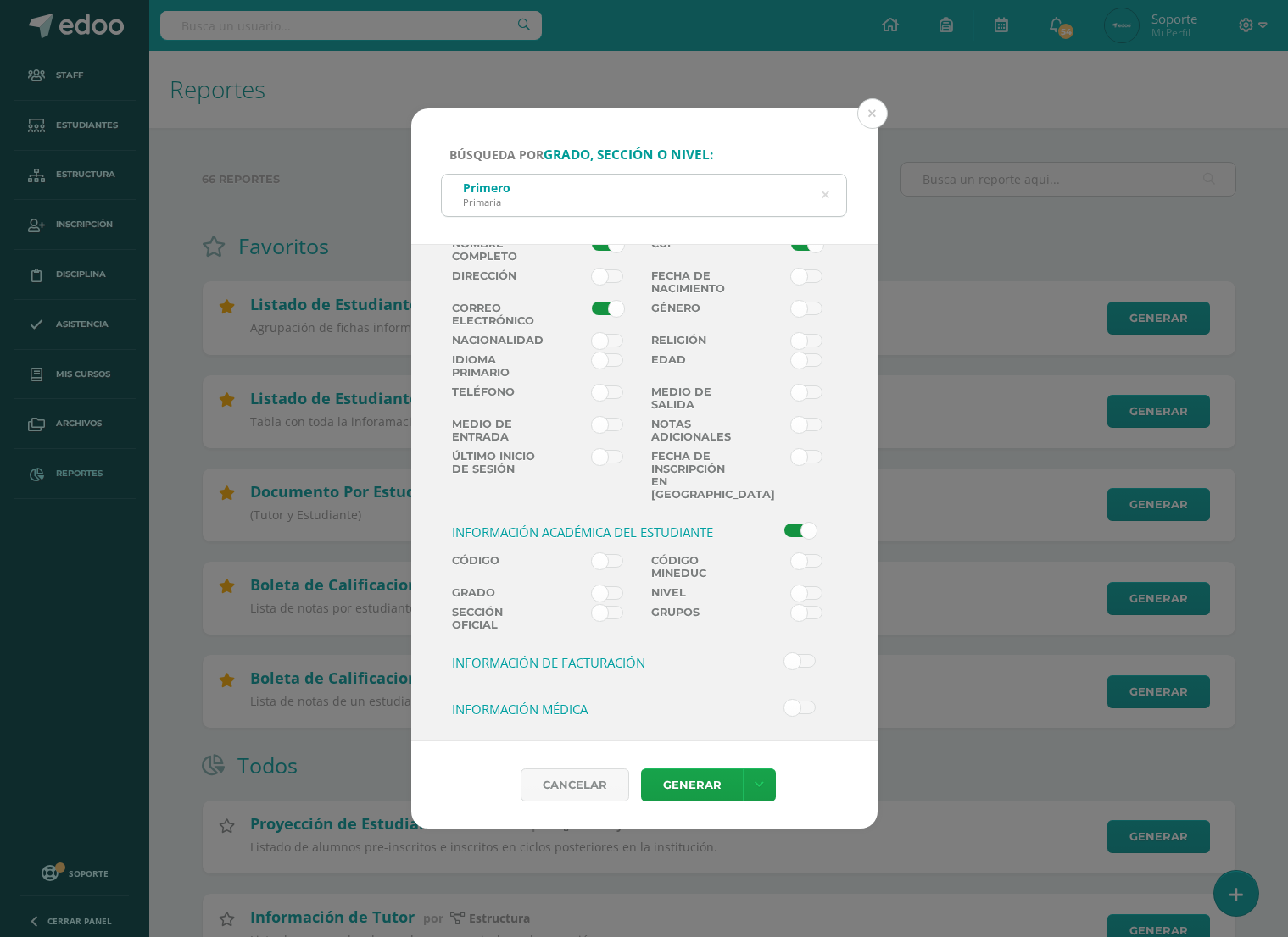
scroll to position [494, 0]
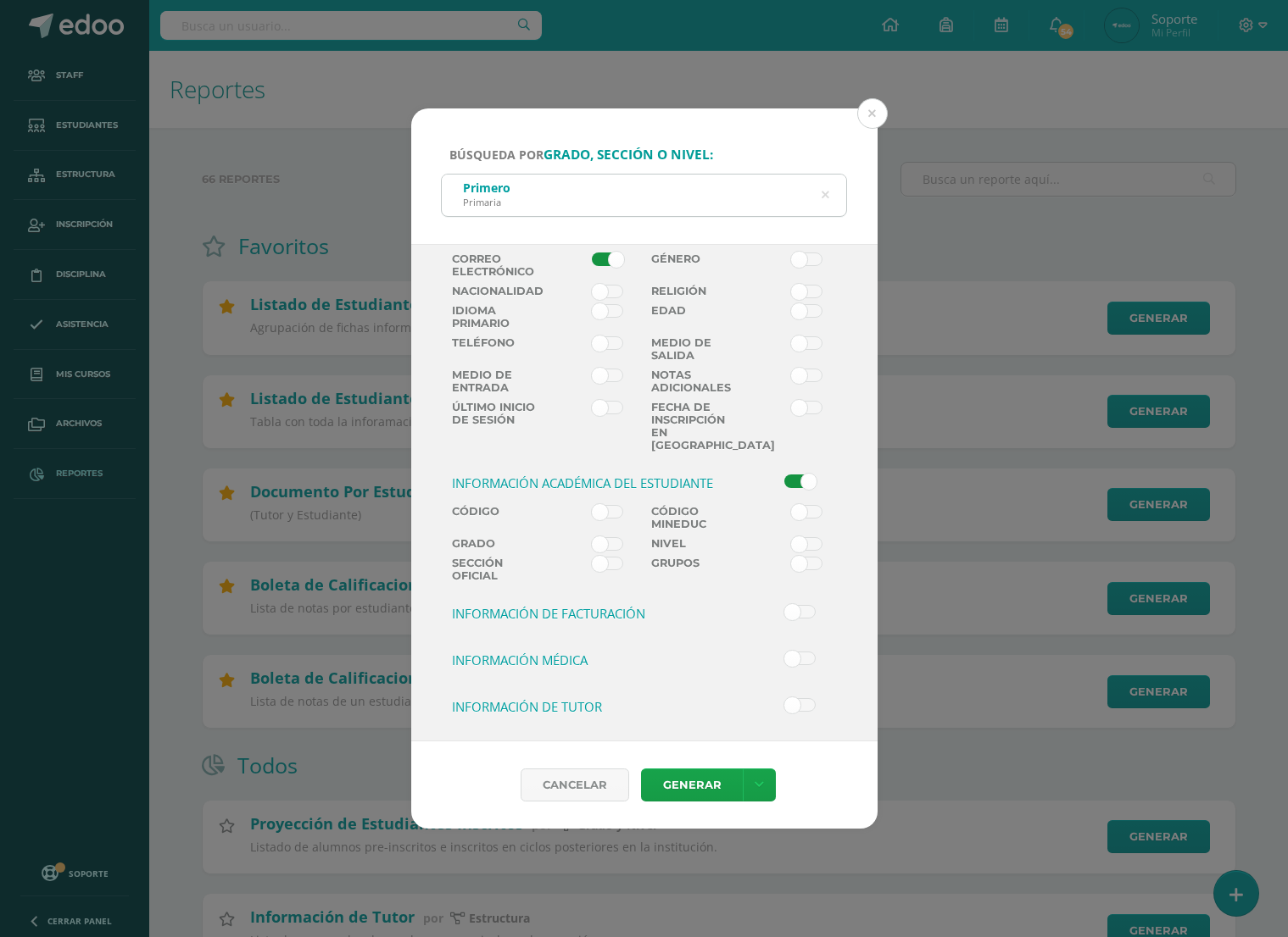
click at [621, 506] on span at bounding box center [607, 512] width 32 height 14
click at [0, 0] on input "checkbox" at bounding box center [0, 0] width 0 height 0
click at [807, 609] on span at bounding box center [799, 612] width 32 height 14
click at [0, 0] on input "checkbox" at bounding box center [0, 0] width 0 height 0
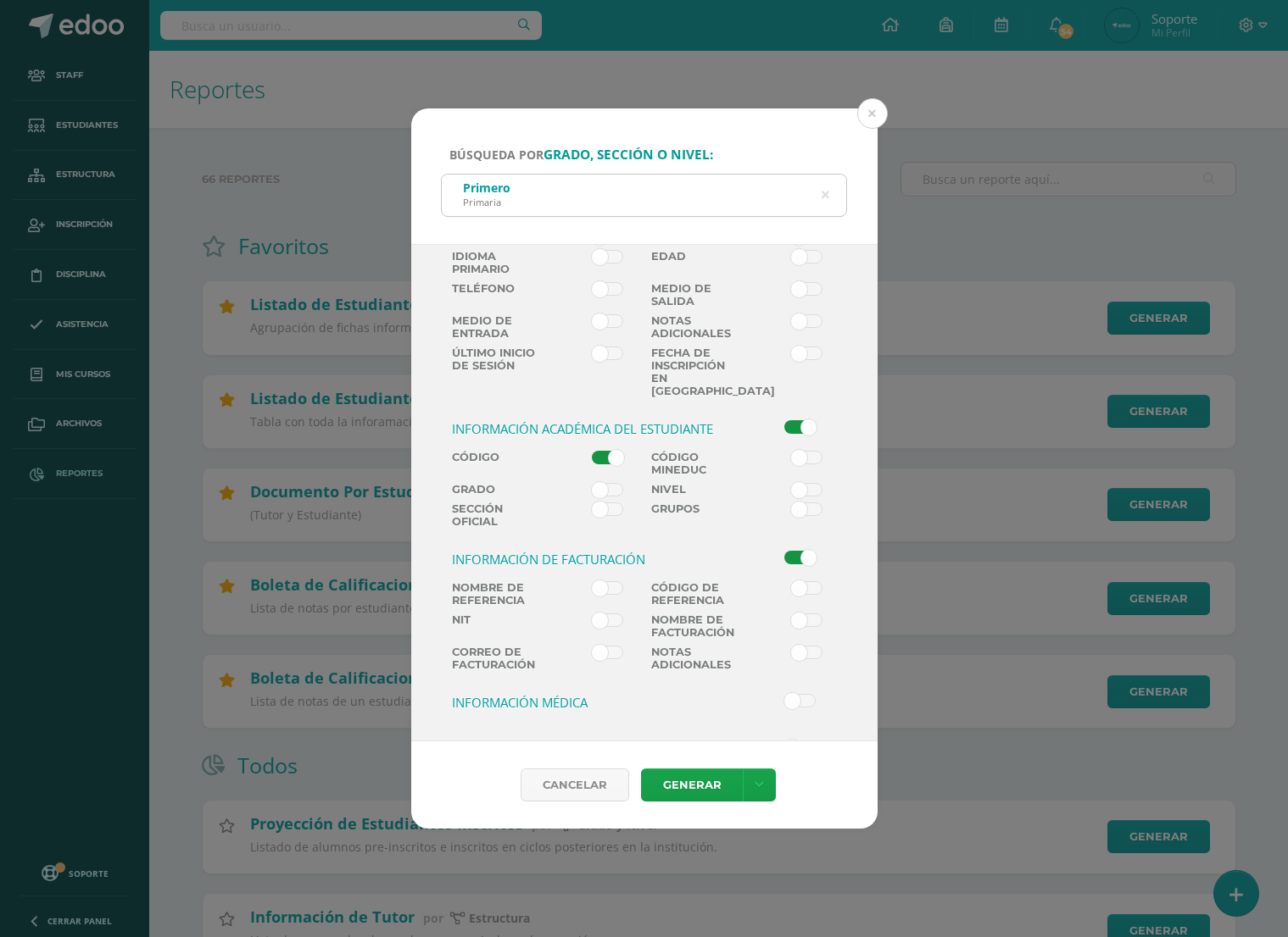
scroll to position [593, 0]
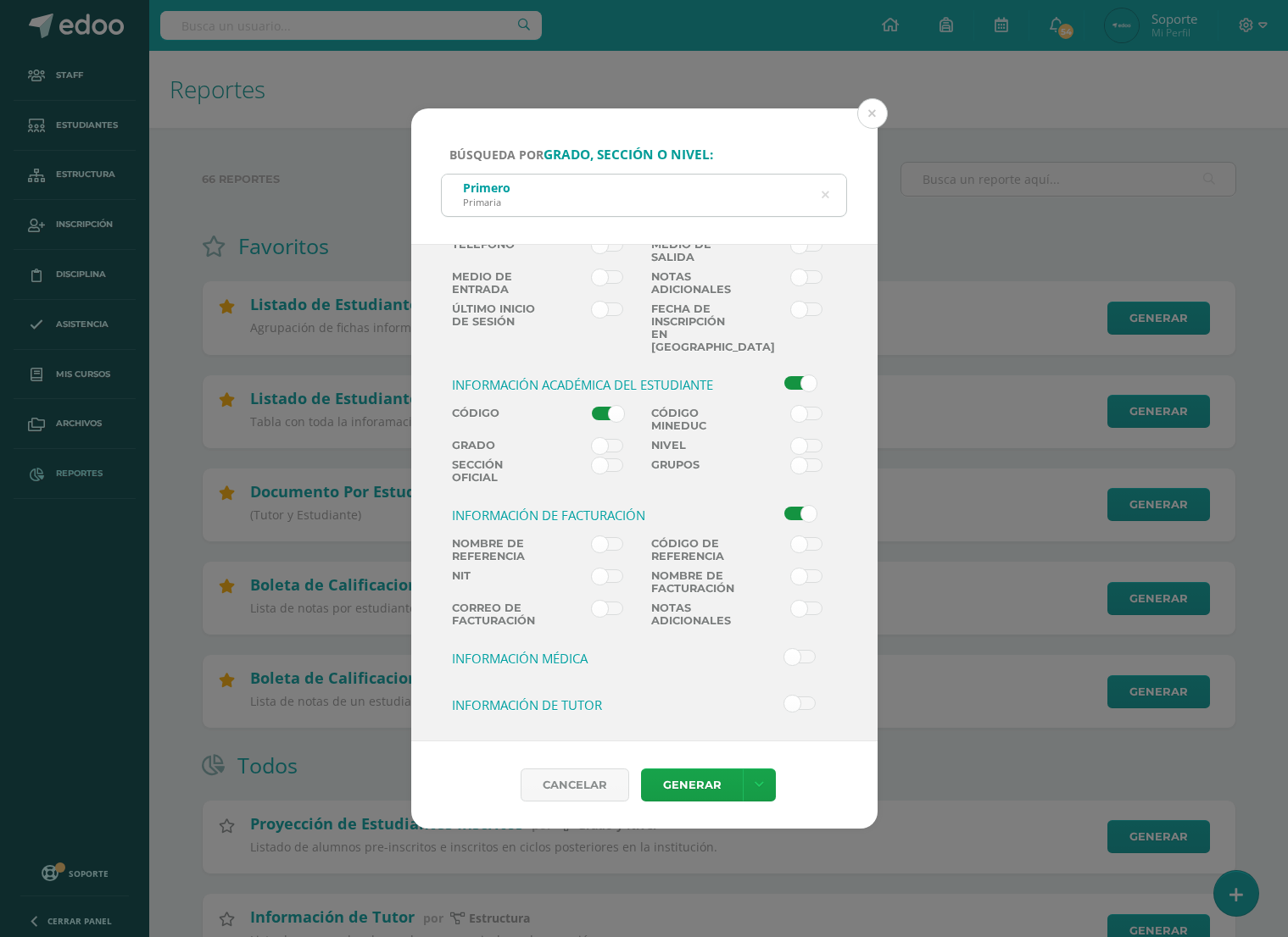
click at [608, 537] on span at bounding box center [607, 543] width 32 height 14
click at [0, 0] on input "checkbox" at bounding box center [0, 0] width 0 height 0
click at [804, 537] on span at bounding box center [807, 543] width 32 height 14
click at [0, 0] on input "checkbox" at bounding box center [0, 0] width 0 height 0
click at [611, 569] on span at bounding box center [607, 576] width 32 height 14
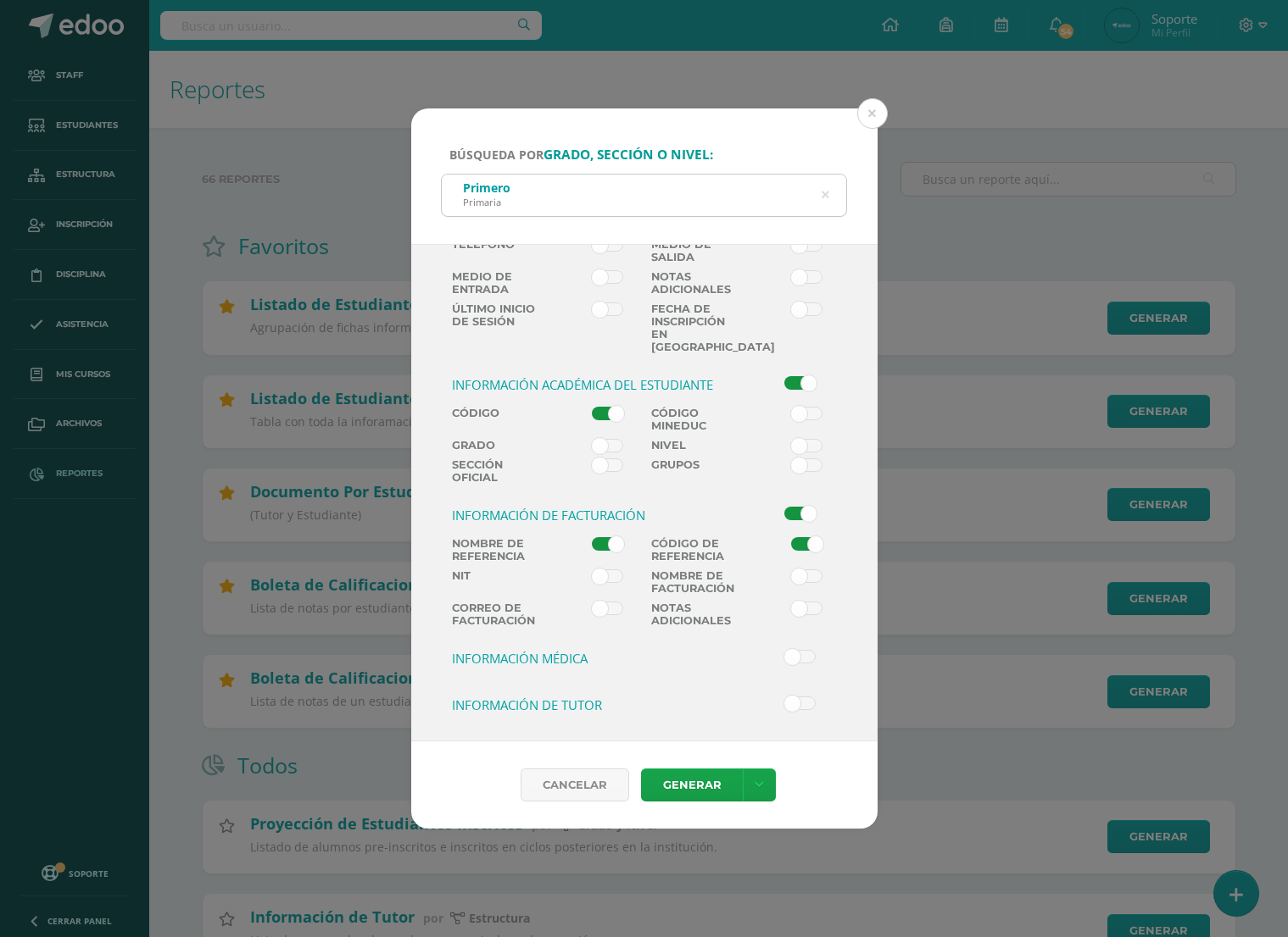
click at [0, 0] on input "checkbox" at bounding box center [0, 0] width 0 height 0
click at [795, 569] on span at bounding box center [807, 576] width 32 height 14
click at [0, 0] on input "checkbox" at bounding box center [0, 0] width 0 height 0
click at [607, 532] on div "Información de facturación" at bounding box center [595, 522] width 299 height 31
click at [608, 537] on span at bounding box center [607, 543] width 32 height 14
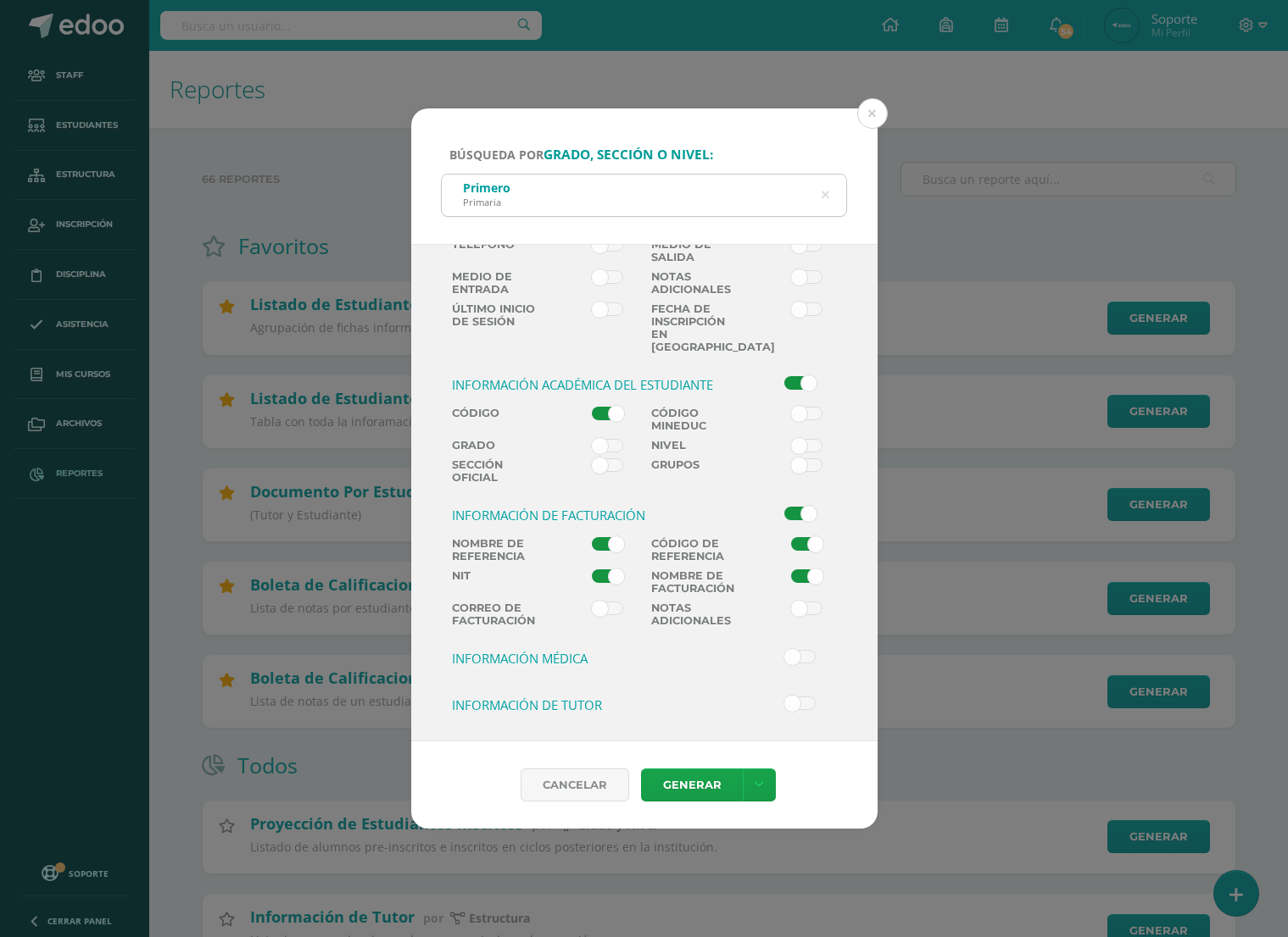
click at [0, 0] on input "checkbox" at bounding box center [0, 0] width 0 height 0
click at [609, 608] on span at bounding box center [607, 608] width 32 height 14
click at [0, 0] on input "checkbox" at bounding box center [0, 0] width 0 height 0
click at [811, 541] on span at bounding box center [807, 543] width 32 height 14
click at [0, 0] on input "checkbox" at bounding box center [0, 0] width 0 height 0
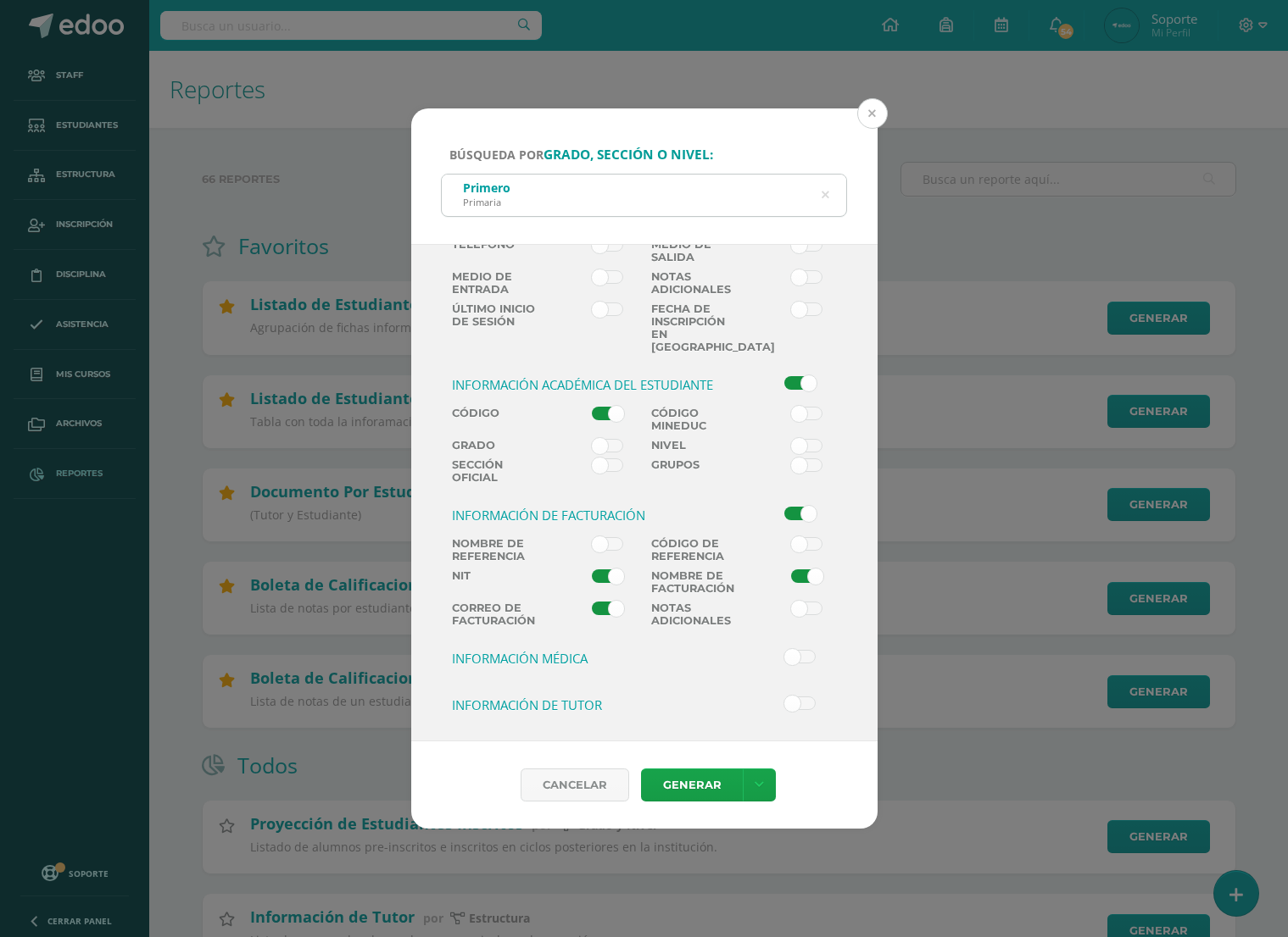
click at [867, 105] on button at bounding box center [872, 114] width 31 height 31
